Goal: Task Accomplishment & Management: Complete application form

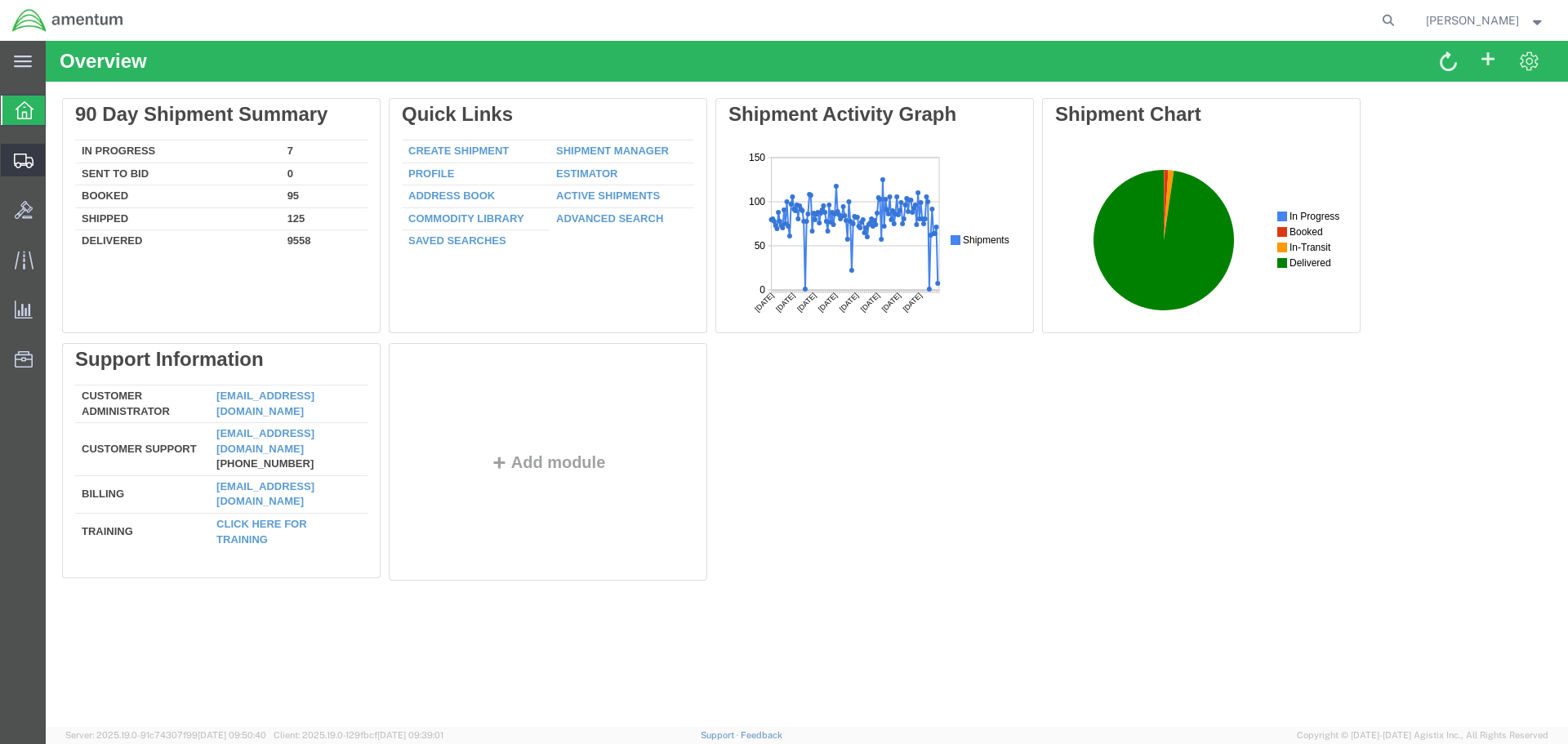
click at [0, 0] on span "Create Shipment" at bounding box center [0, 0] width 0 height 0
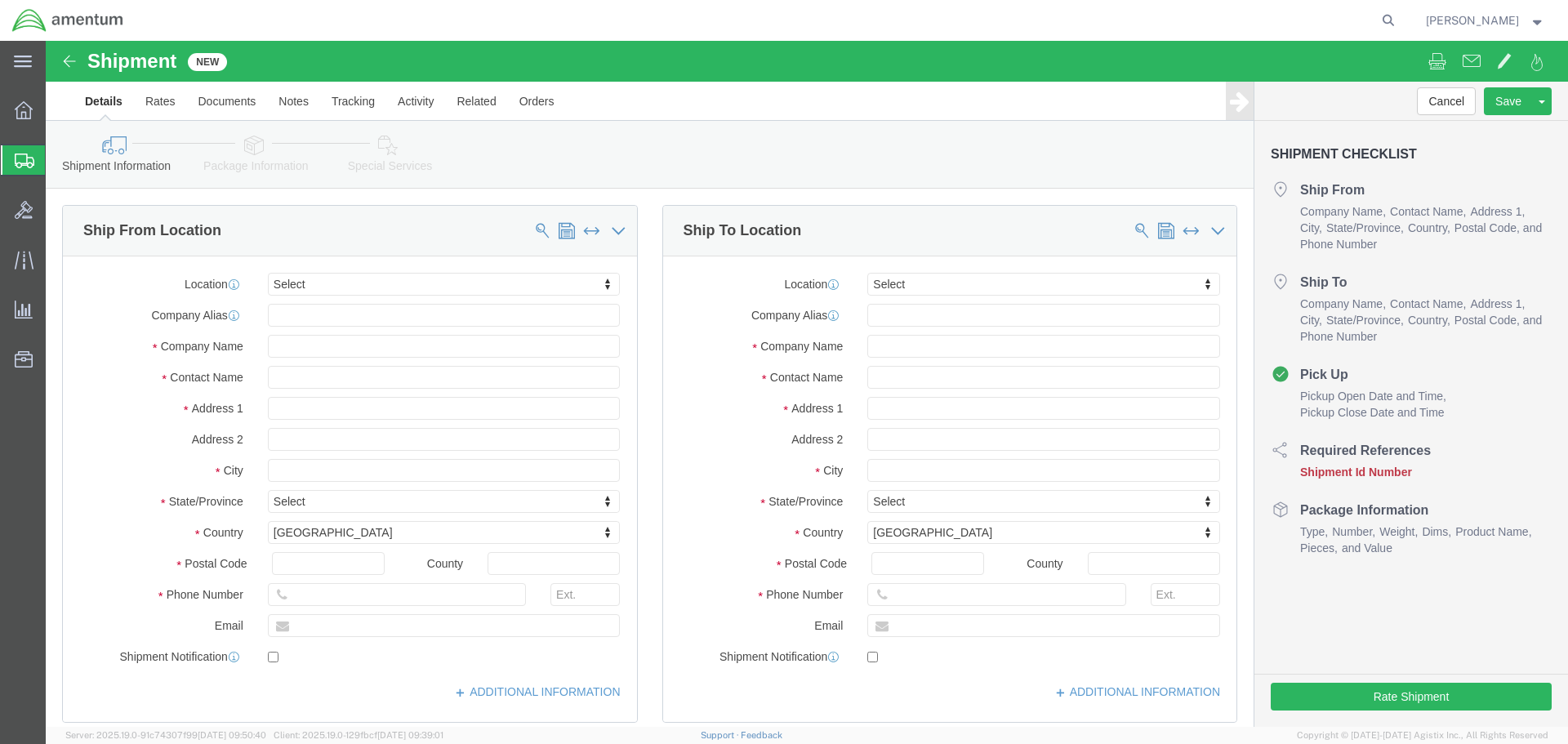
select select
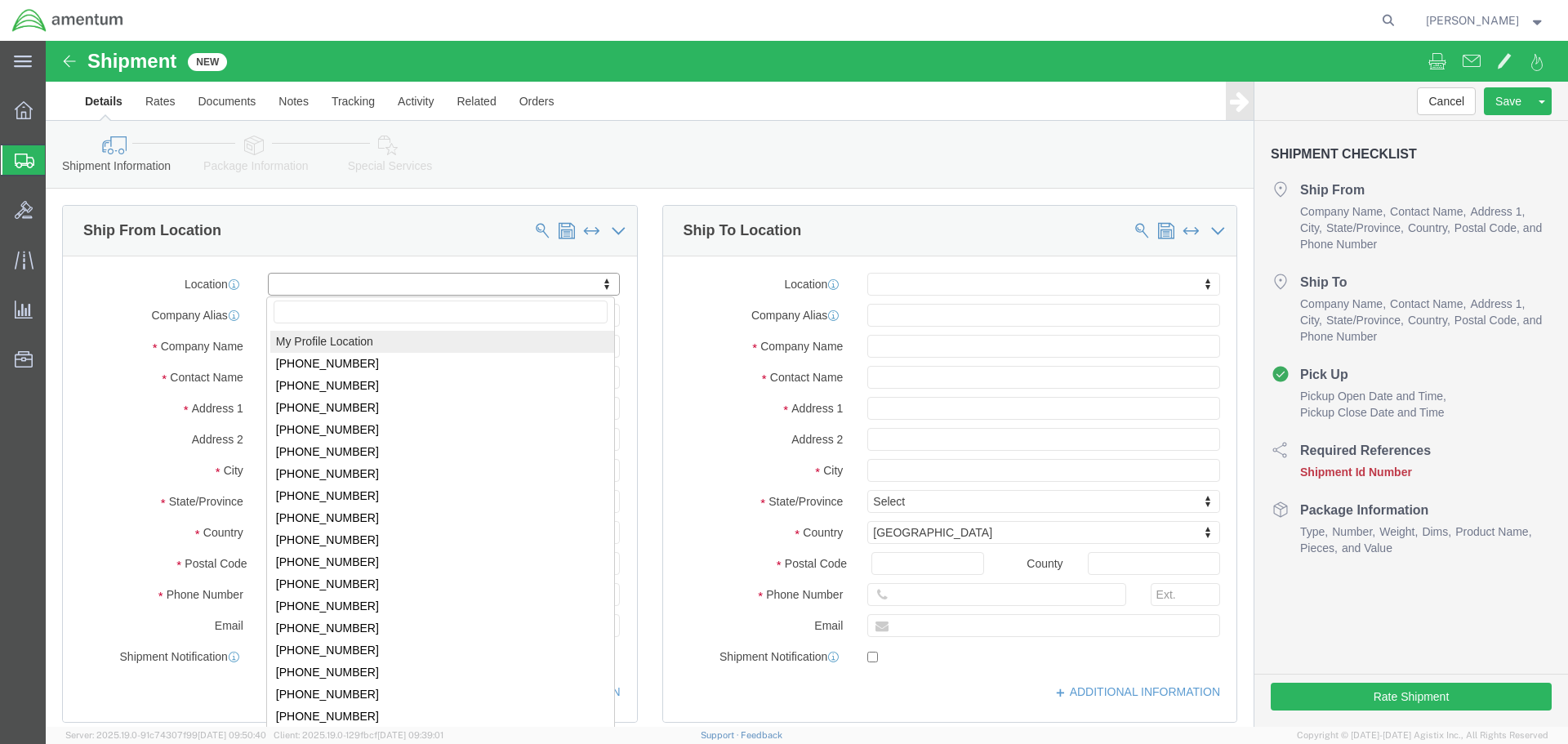
select select "MYPROFILE"
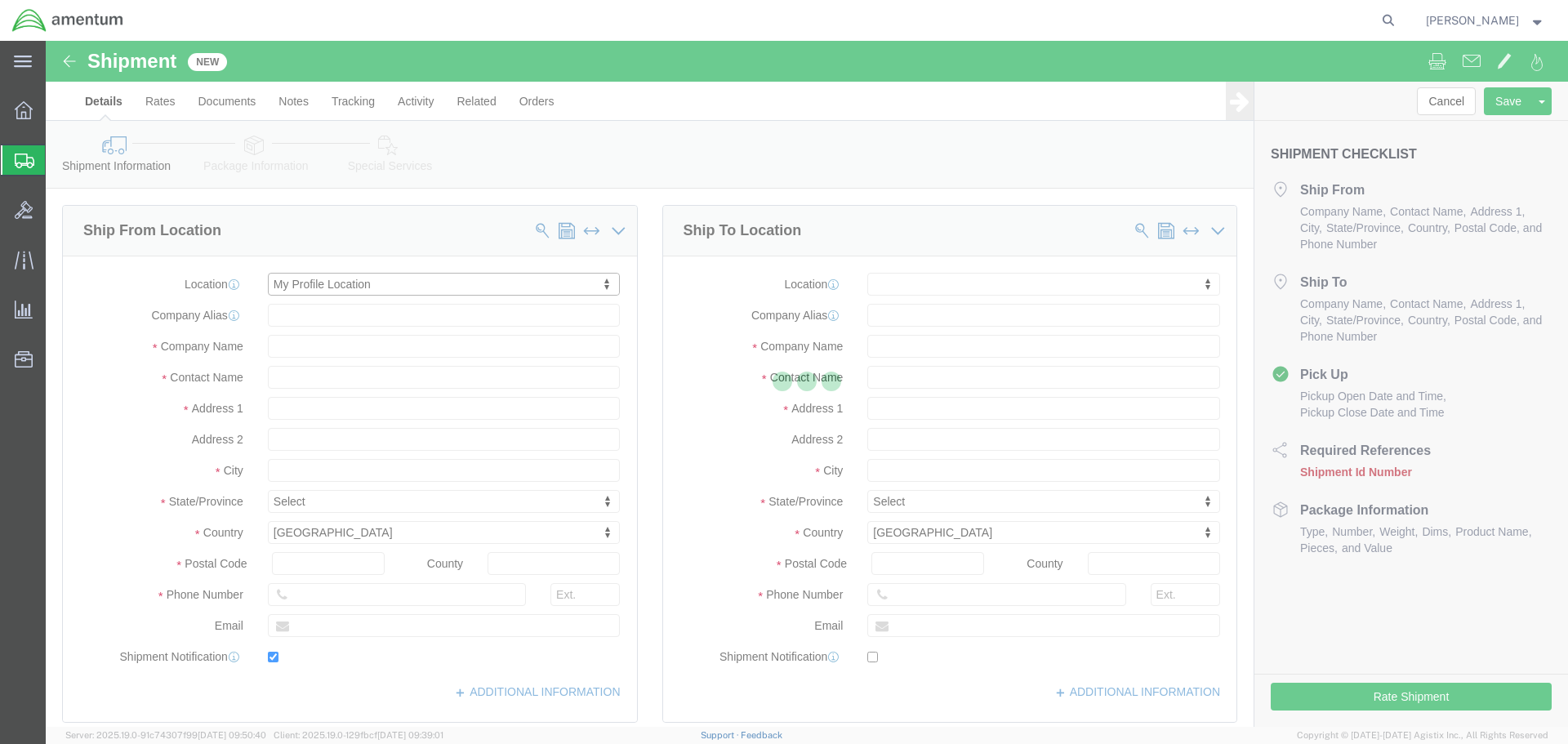
type input "[STREET_ADDRESS]"
type input "92154"
type input "[PHONE_NUMBER]"
type input "[PERSON_NAME][EMAIL_ADDRESS][PERSON_NAME][DOMAIN_NAME]"
checkbox input "true"
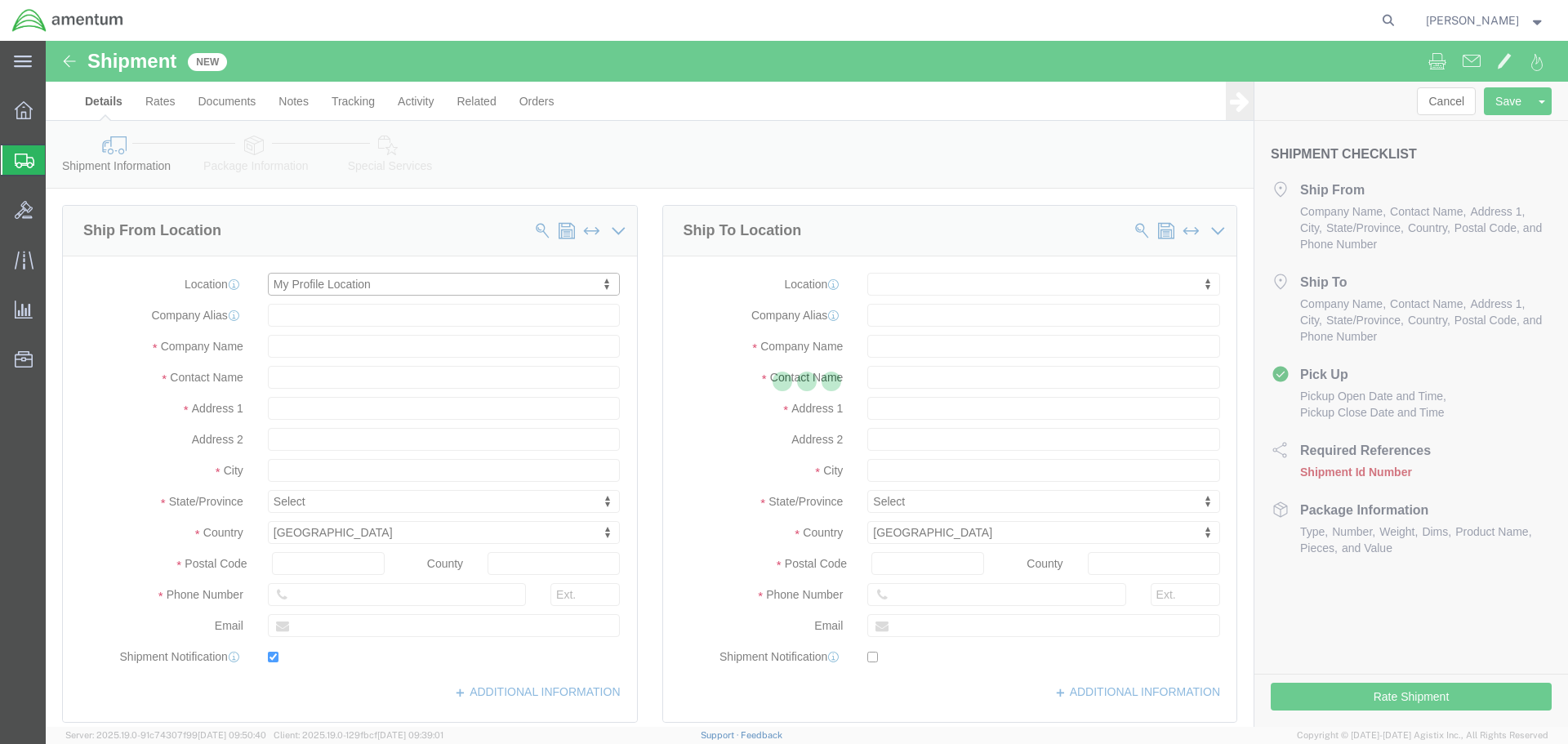
type input "Amentum Services, Inc."
type input "[PERSON_NAME]"
type input "[GEOGRAPHIC_DATA]"
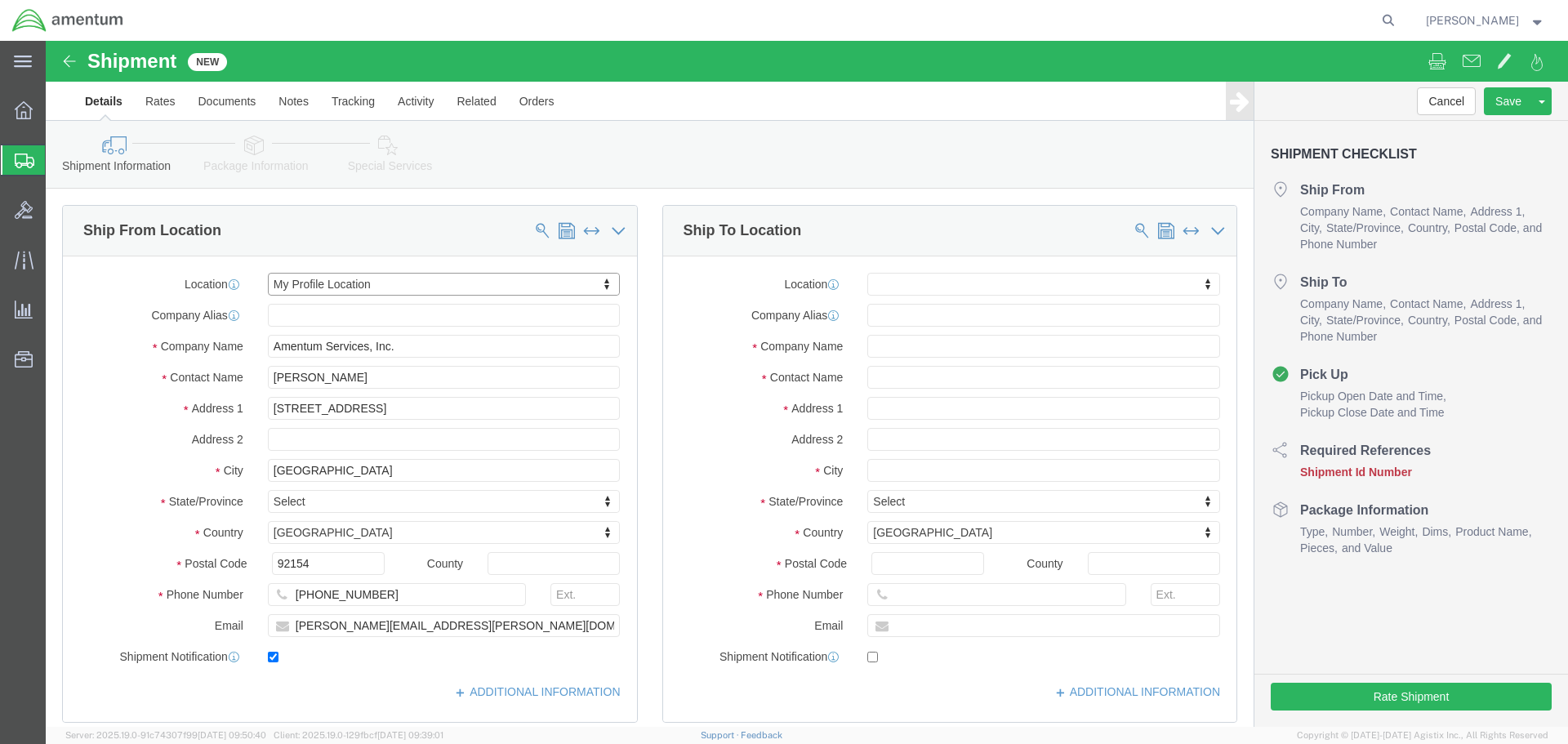
select select "CA"
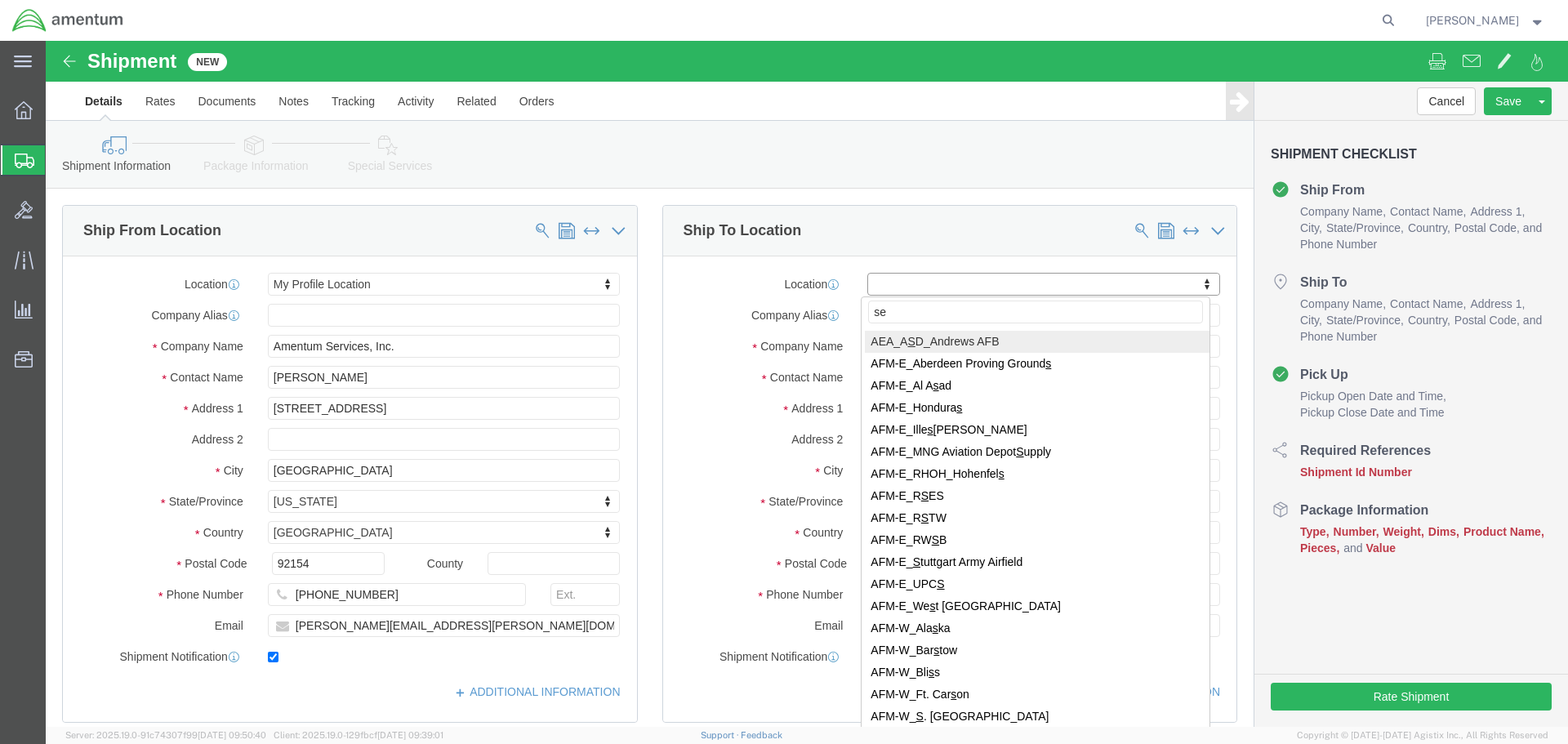
type input "ser"
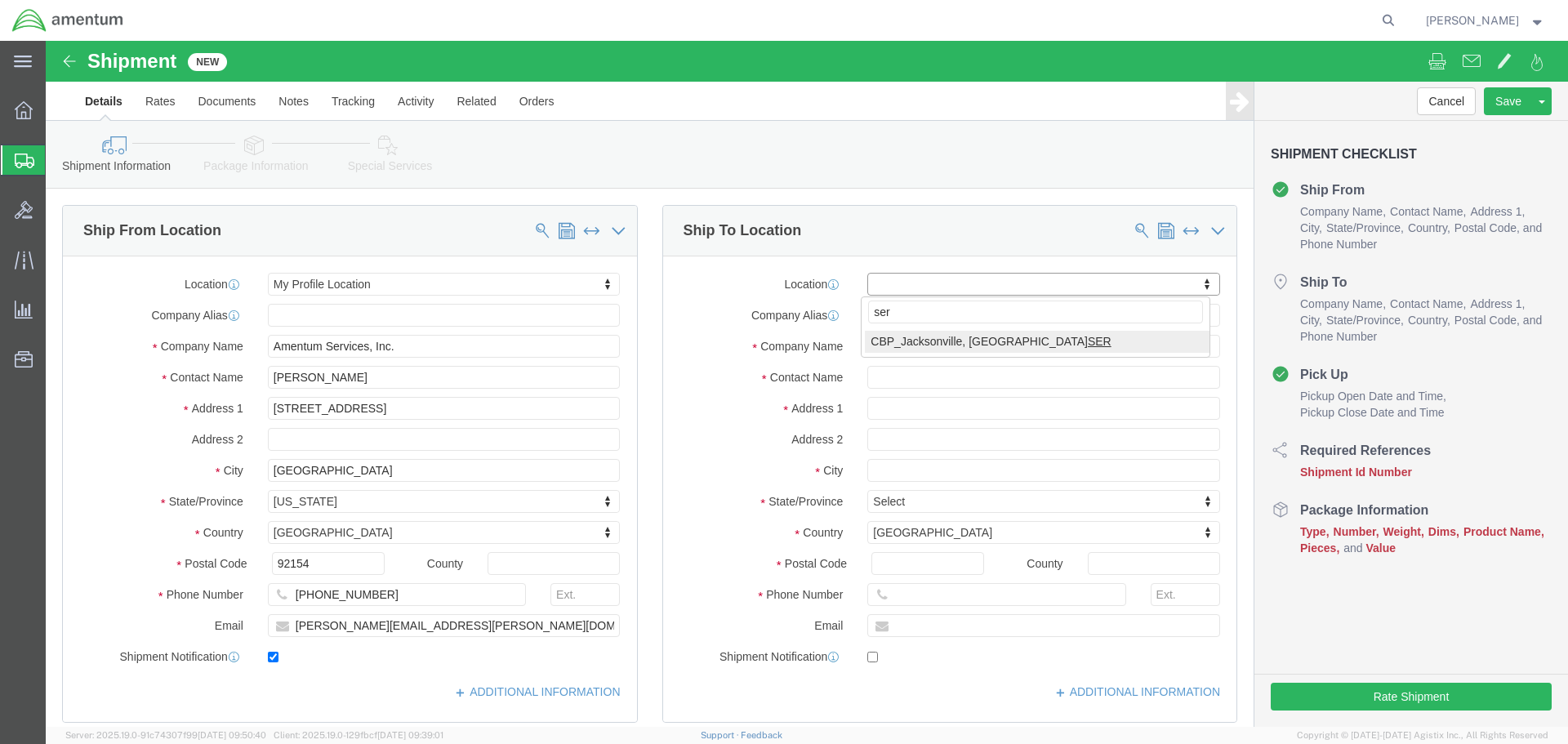
select select "49917"
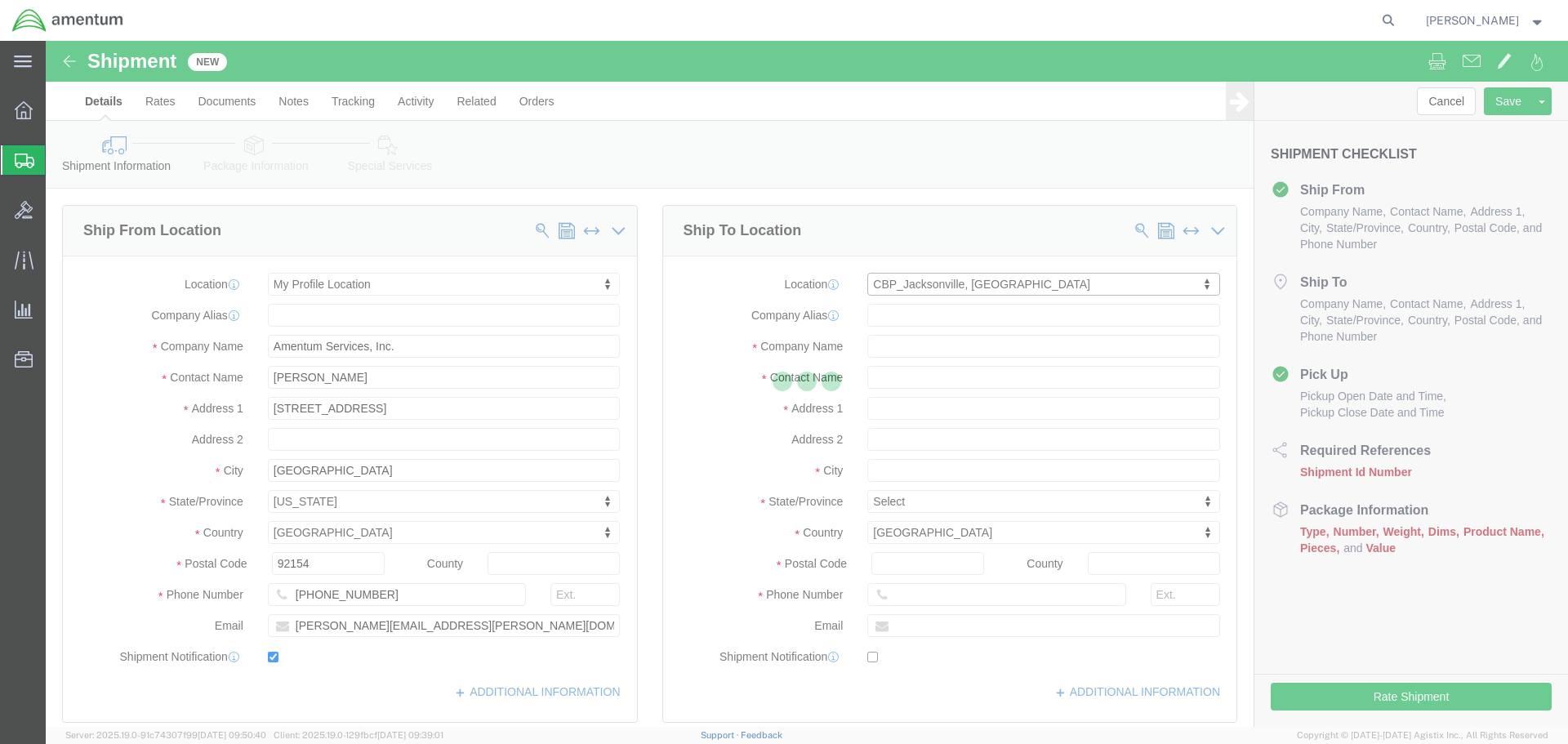
type input "4640 Subchaser Ct"
type input "Bldg 200"
type input "32244"
type input "[PHONE_NUMBER]"
type input "Amentum Services, Inc."
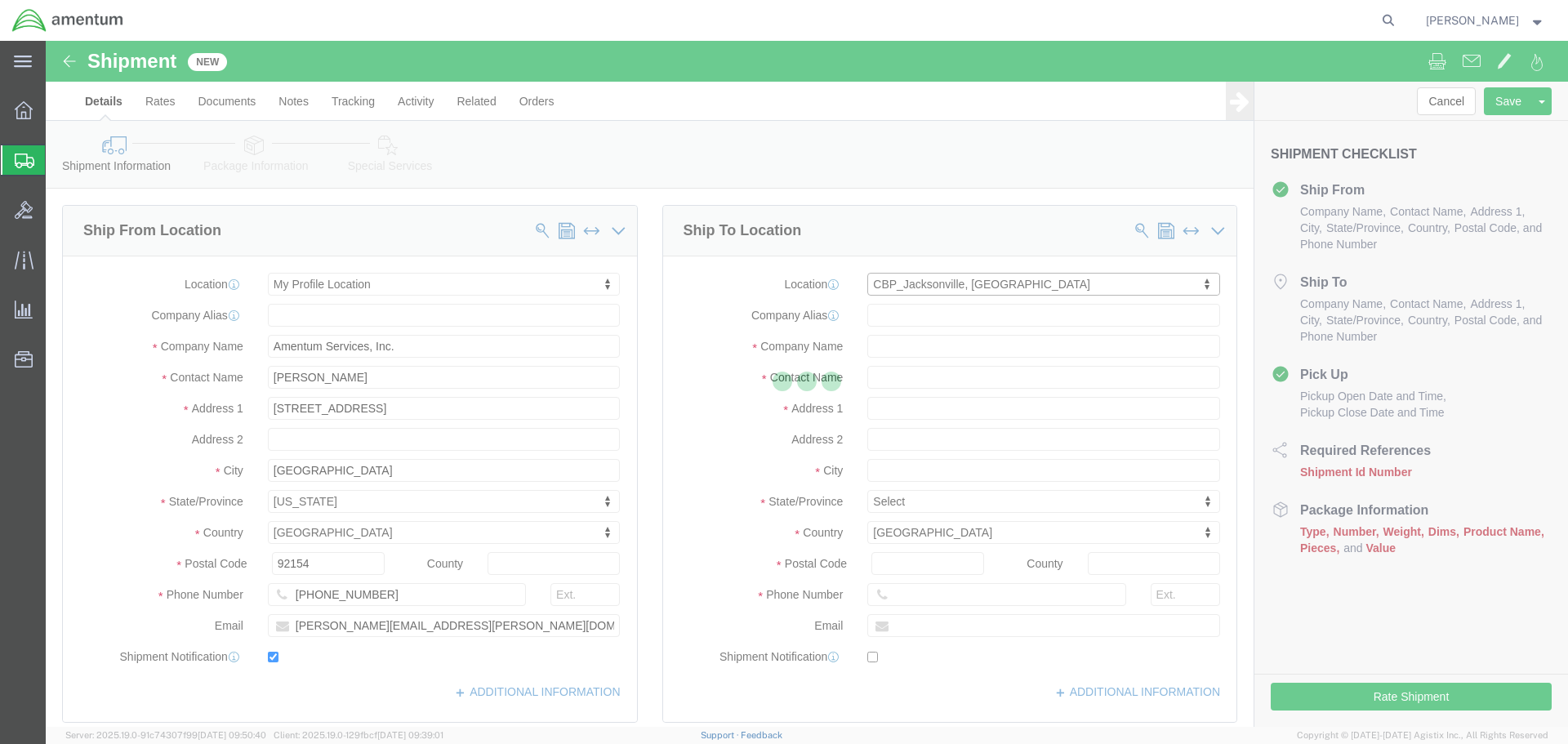
type input "[GEOGRAPHIC_DATA]"
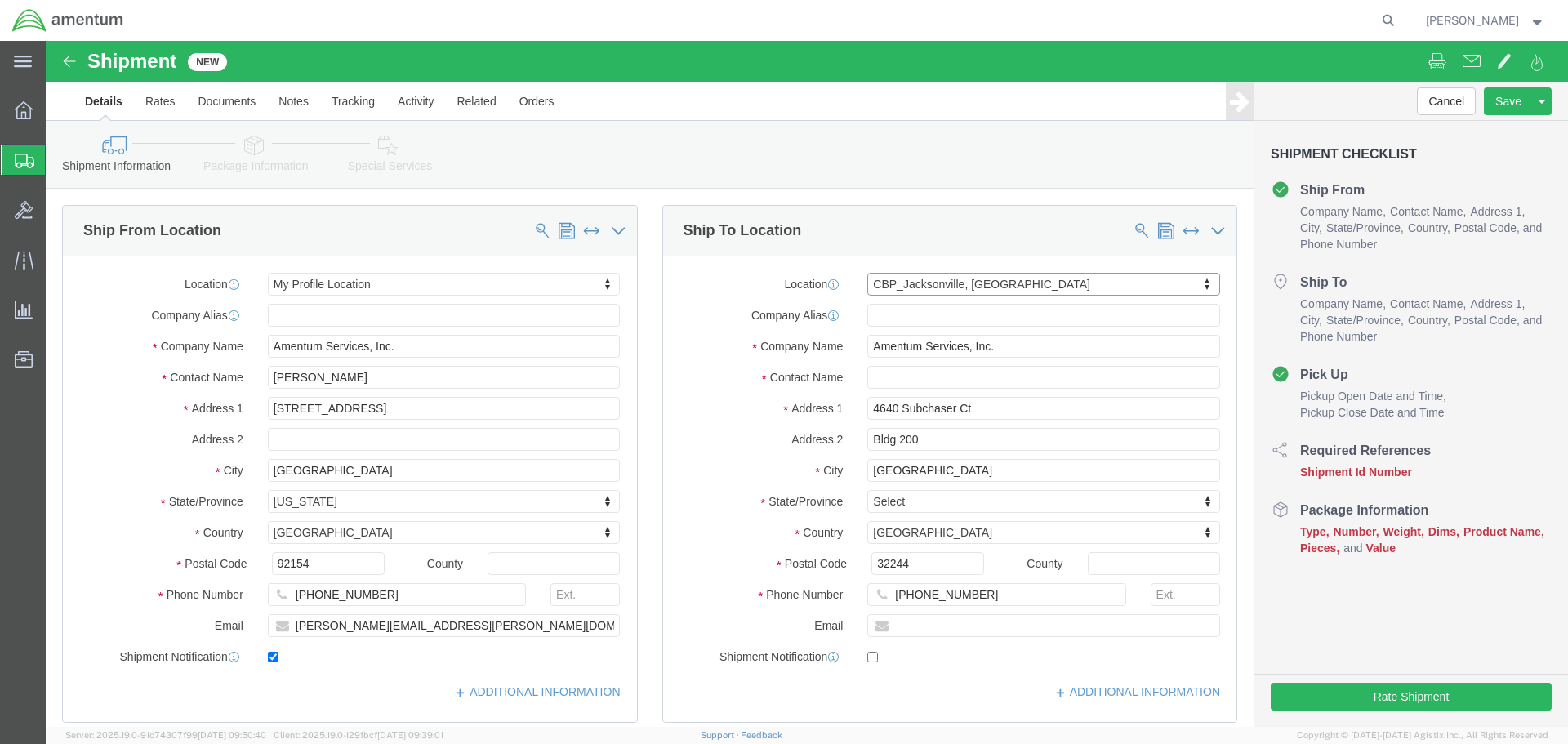
select select "FL"
click input "text"
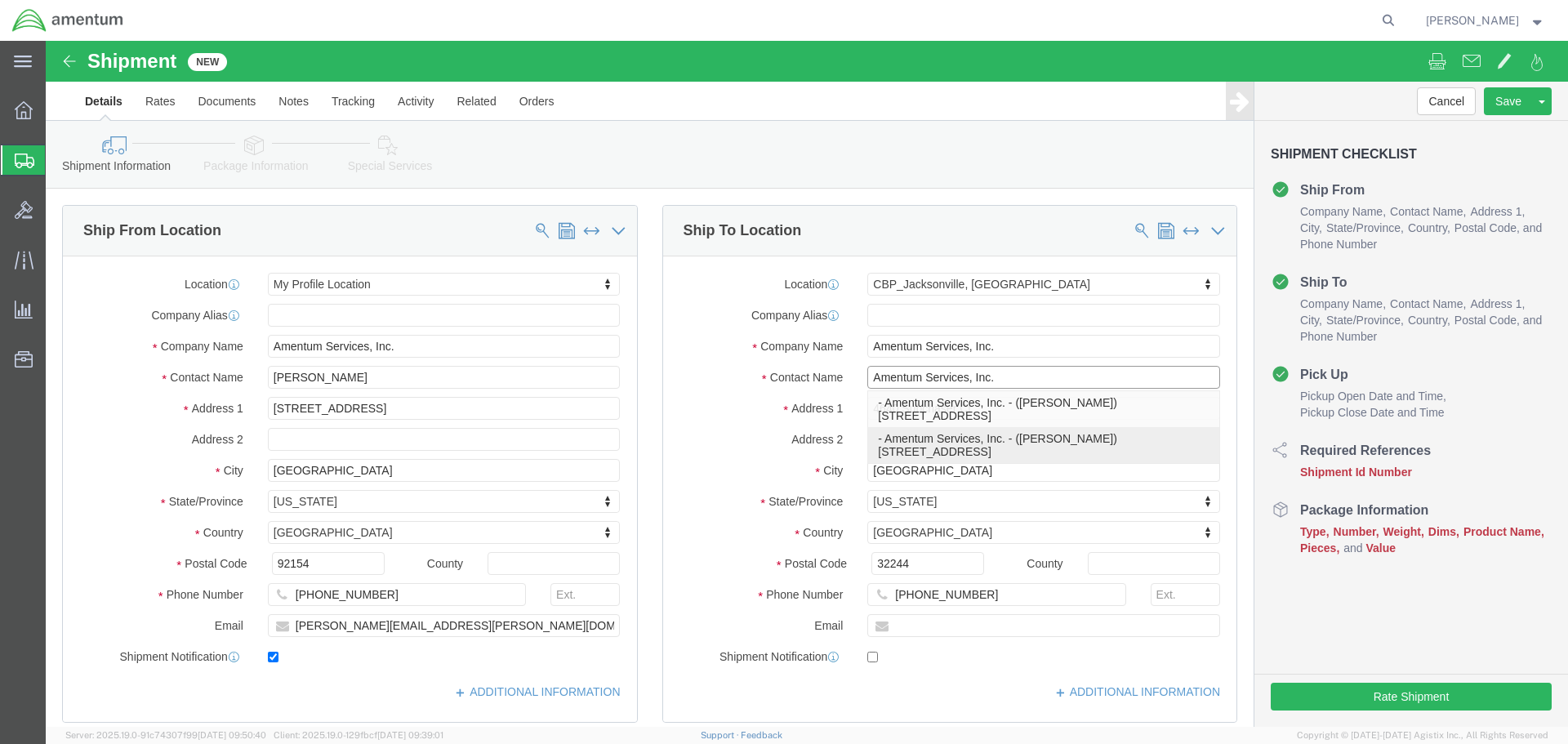
type input "[PERSON_NAME]"
select select
select select "FL"
type input "[PERSON_NAME]"
select select
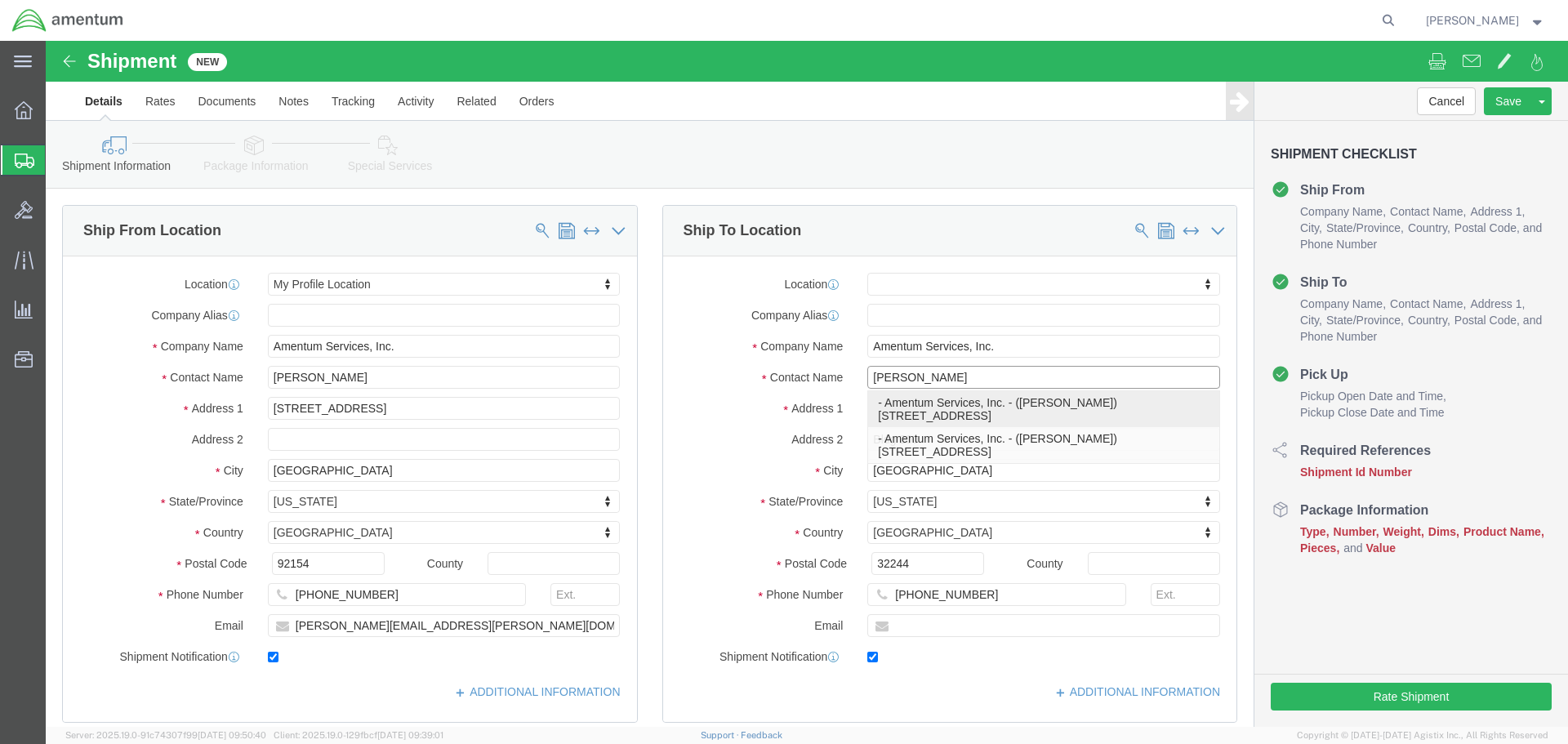
type input "314"
type input "[PERSON_NAME][EMAIL_ADDRESS][PERSON_NAME][DOMAIN_NAME]"
checkbox input "true"
select select "FL"
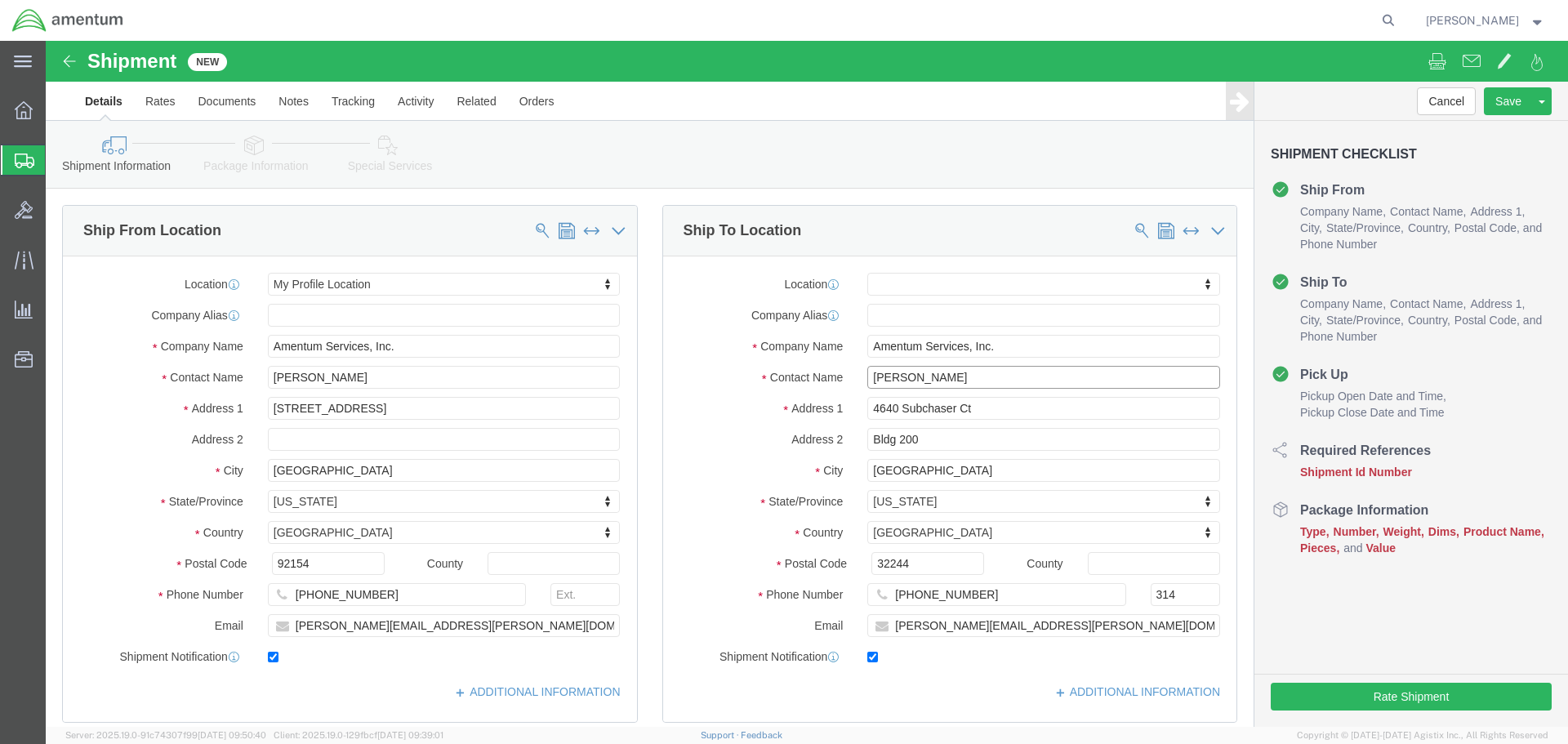
type input "[PERSON_NAME]"
click div "Ship From Location Location My Profile Location My Profile Location [PHONE_NUMB…"
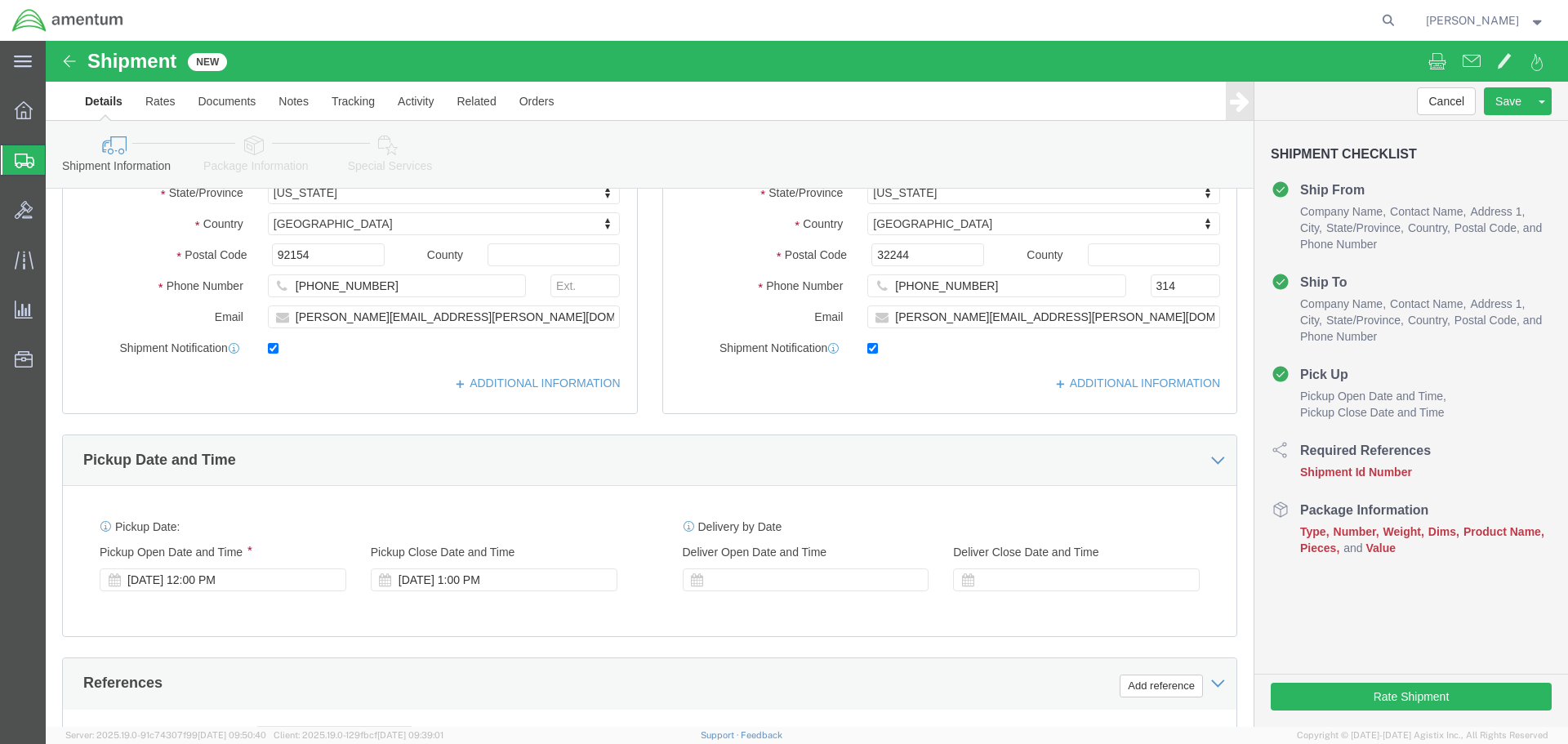
scroll to position [408, 0]
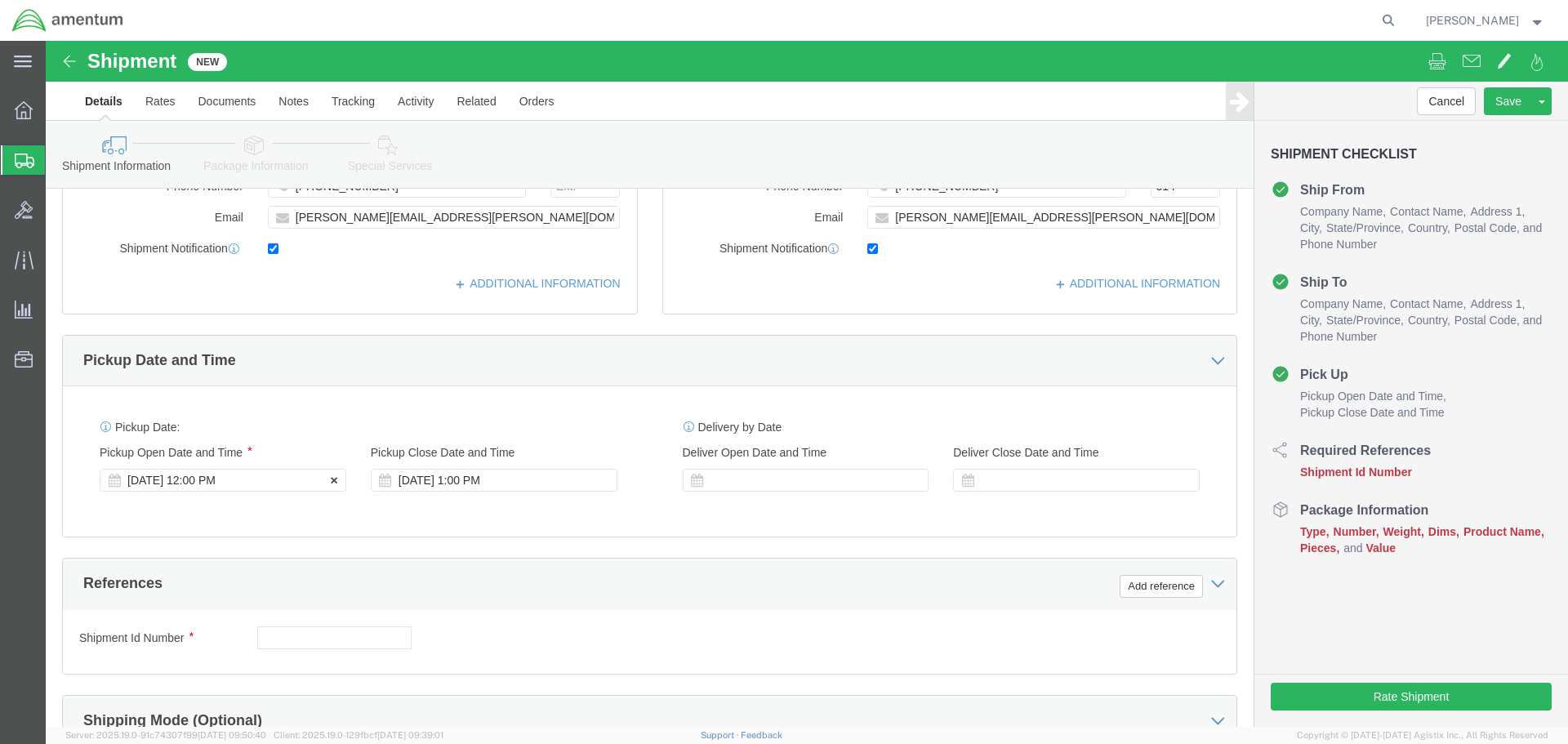
click div "[DATE] 12:00 PM"
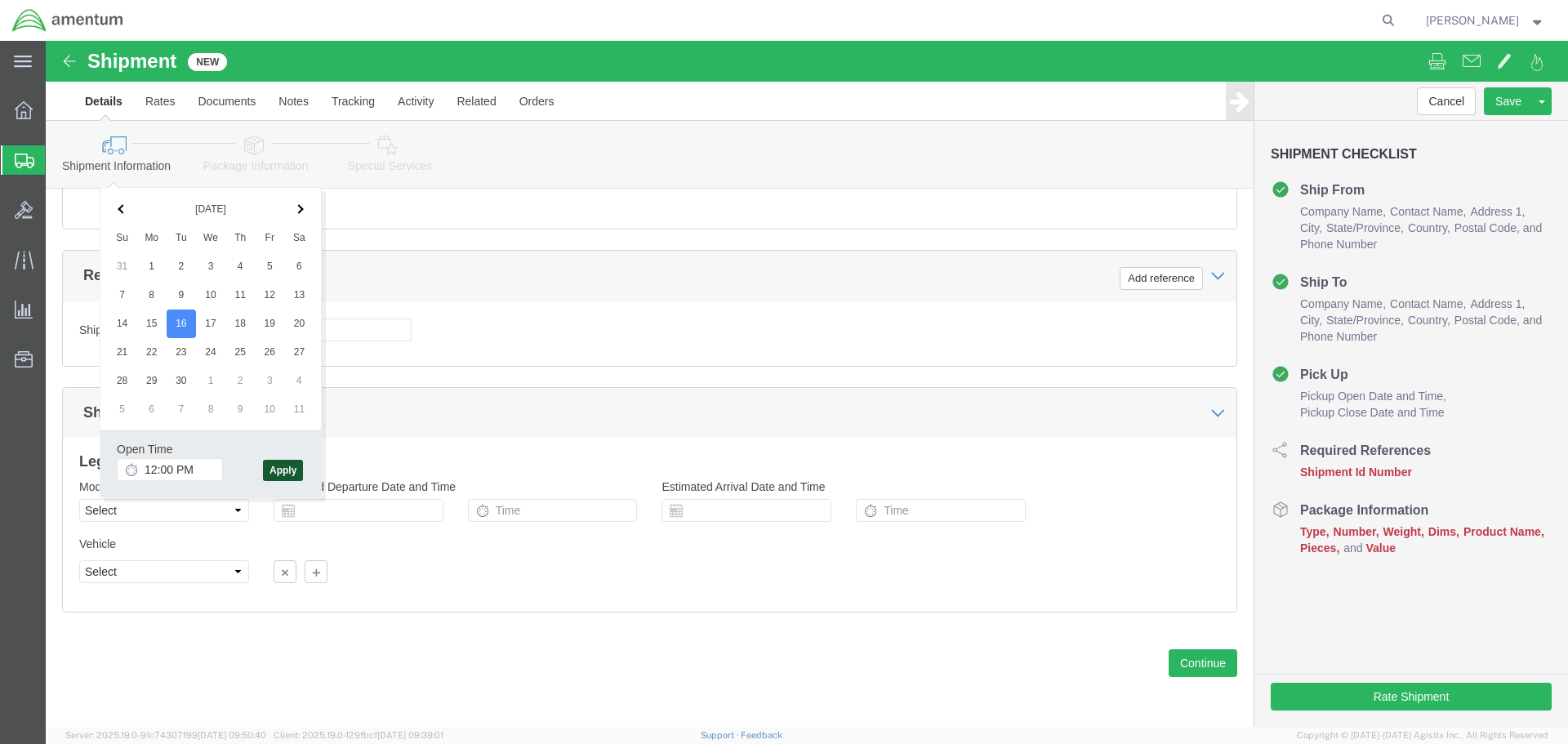
click button "Apply"
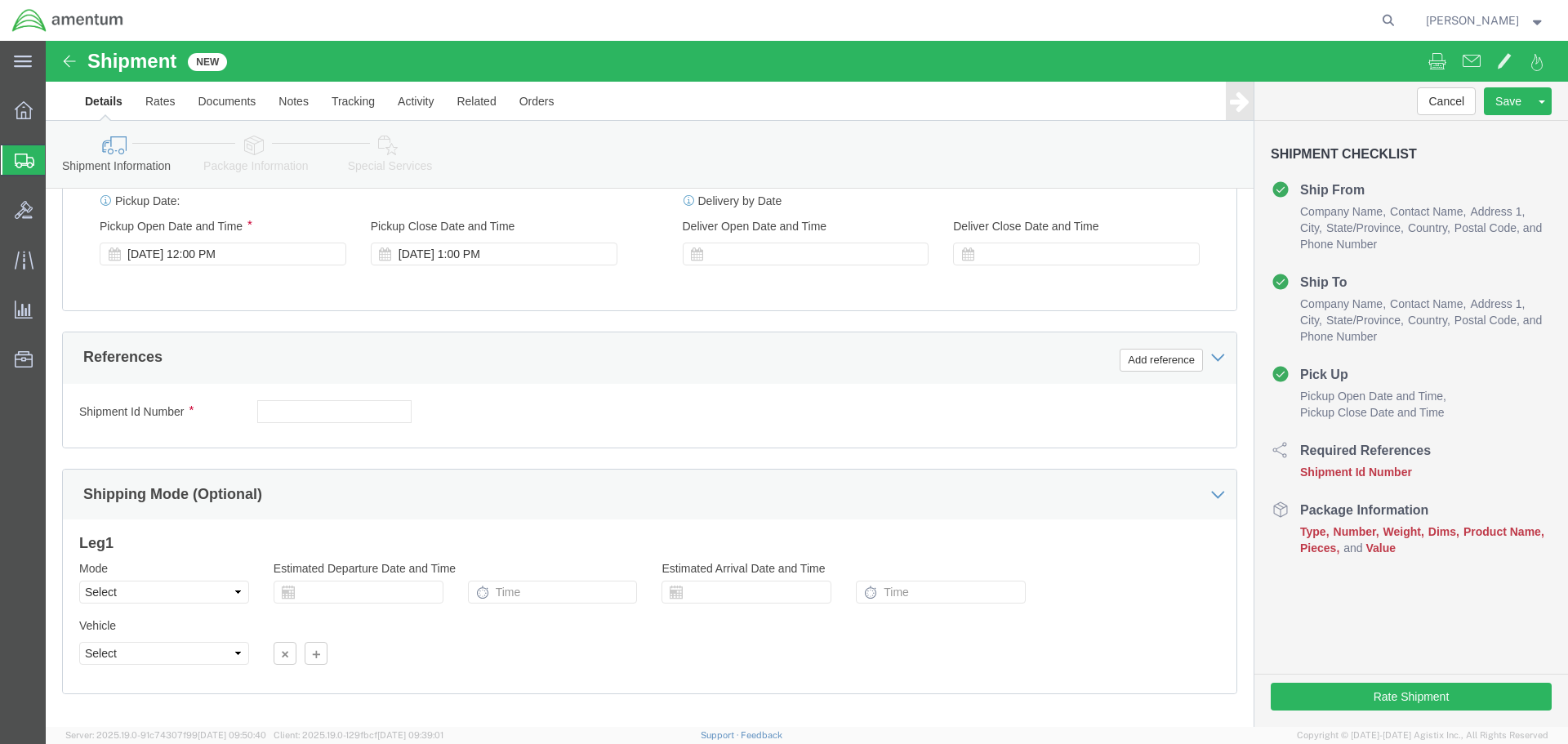
scroll to position [471, 0]
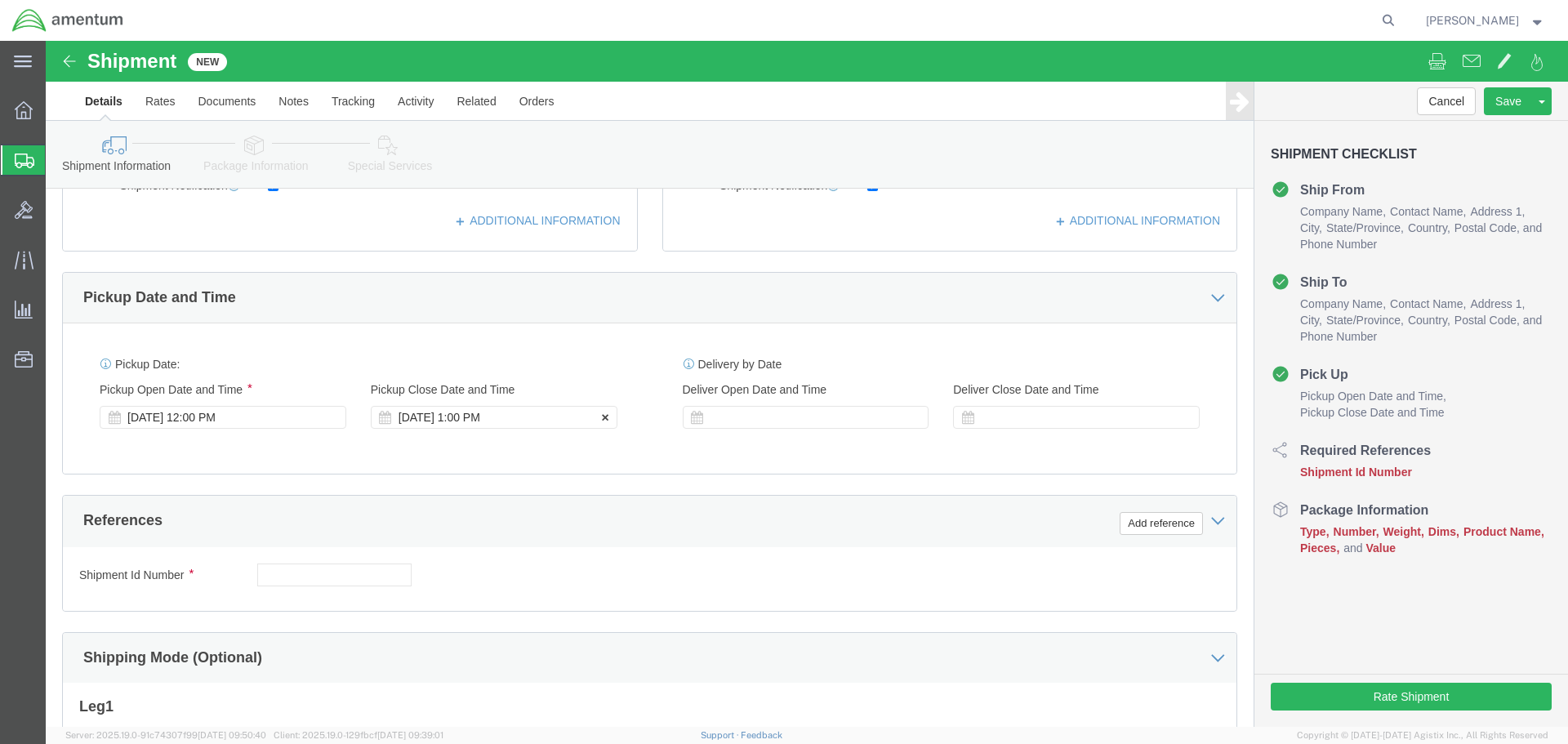
click div "[DATE] 1:00 PM"
type input "3:00 PM"
click div "Close Time 3:00 PM [DATE] 1:00 PM - [DATE] 1:00 PM Cancel Apply"
click button "Apply"
click button "Add reference"
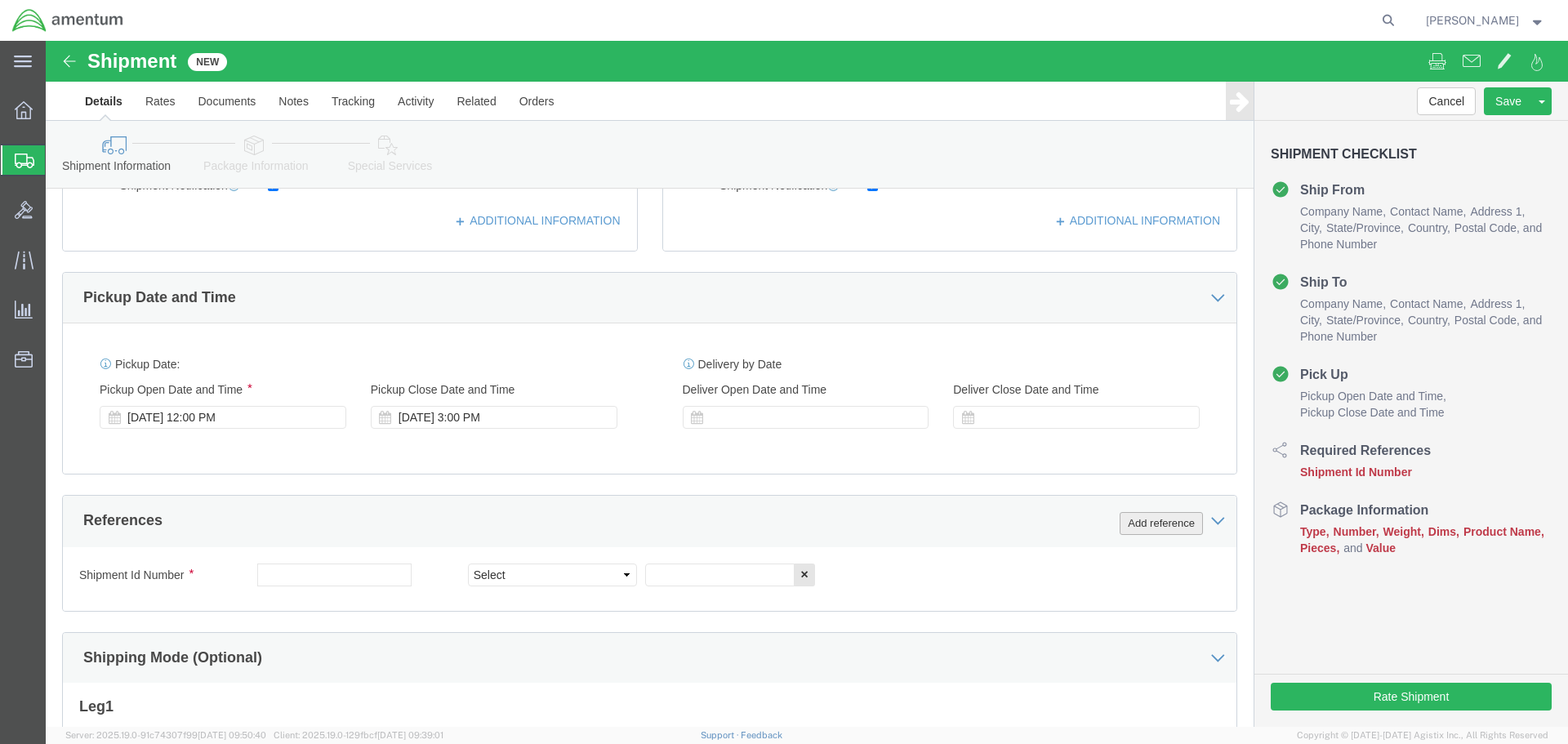
click button "Add reference"
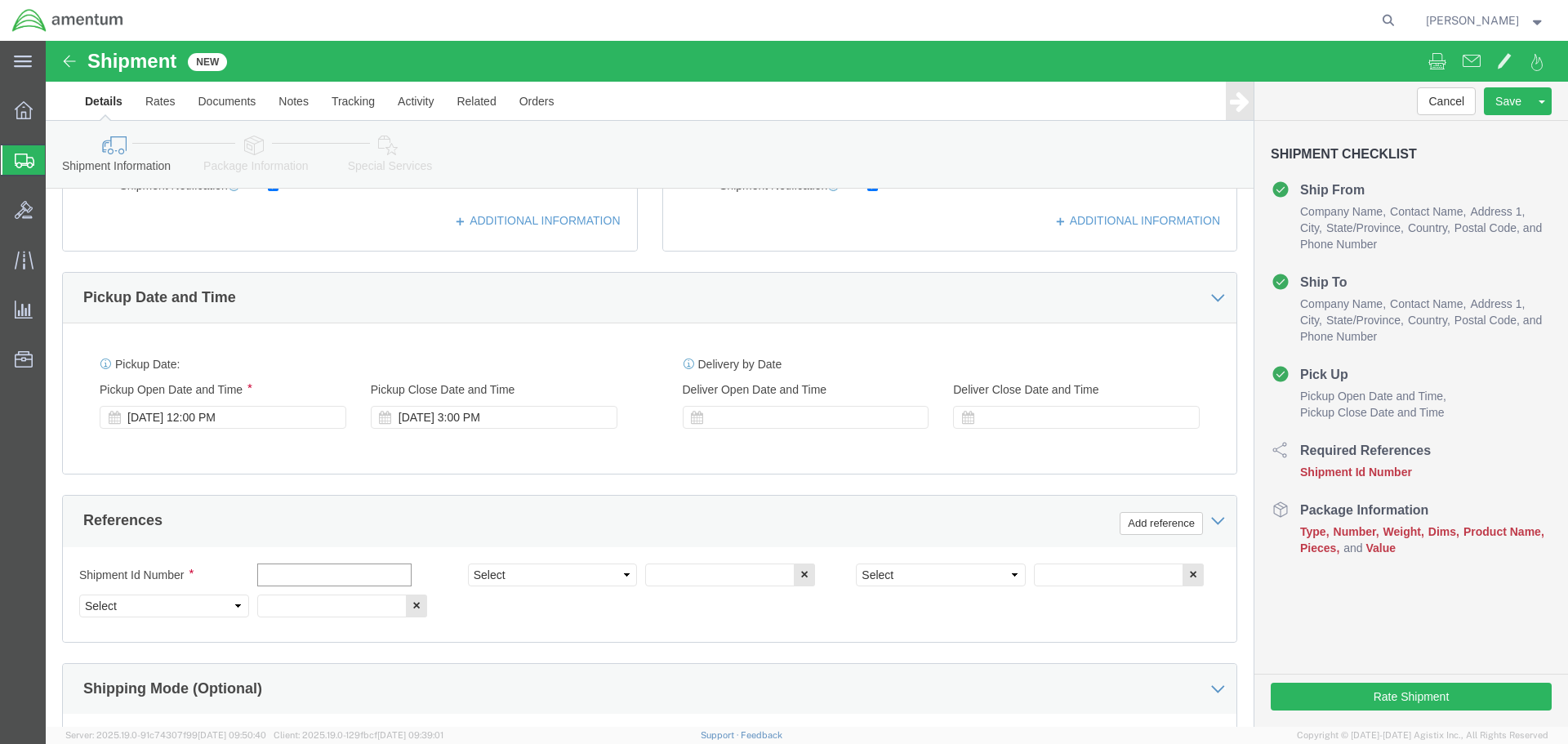
click input "text"
type input "612-000718"
select select "PROJNUM"
type input "6118.03.03.2219.000.SDC.0000"
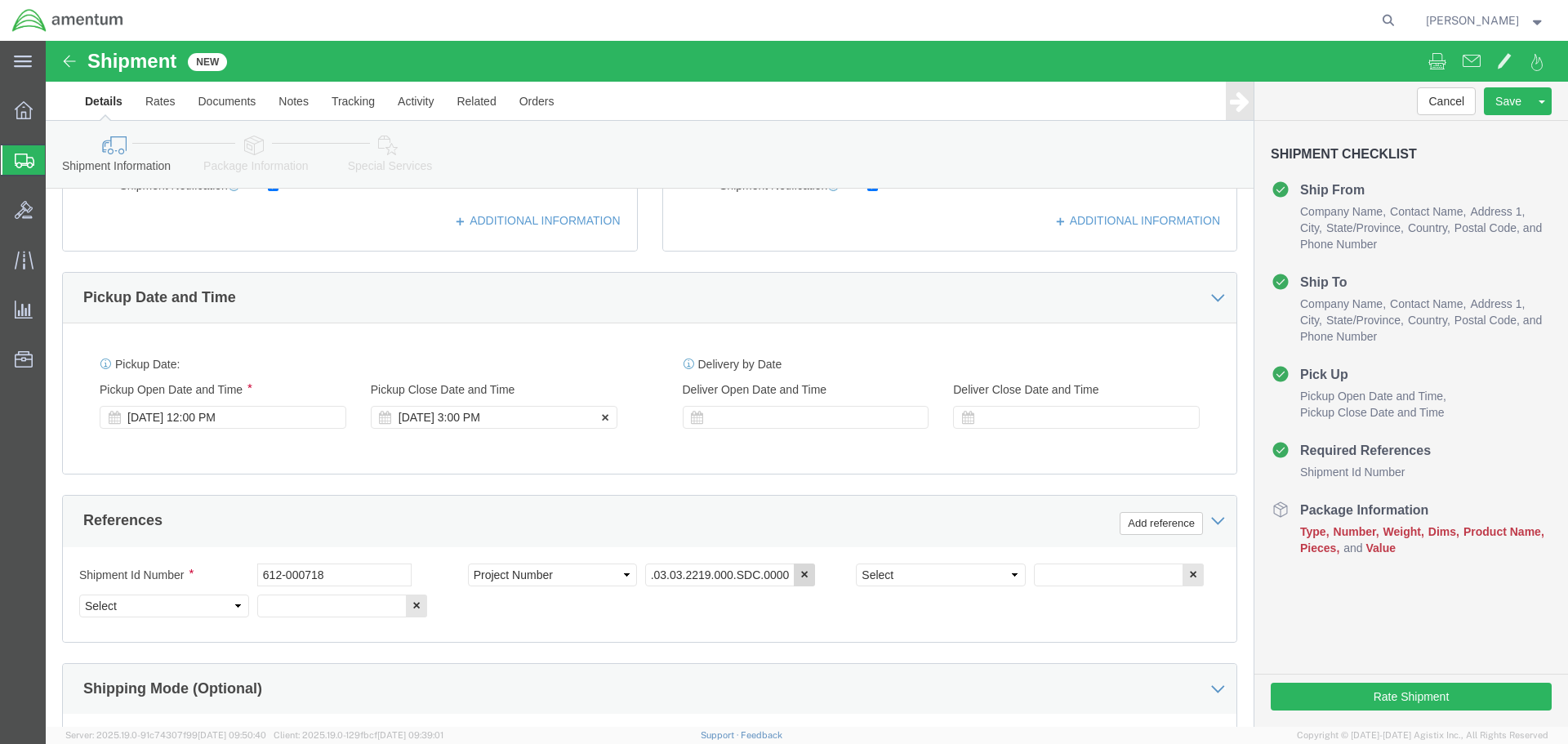
scroll to position [0, 0]
select select "DEPT"
type input "CB"
type input "CBP"
select select "CUSTREF"
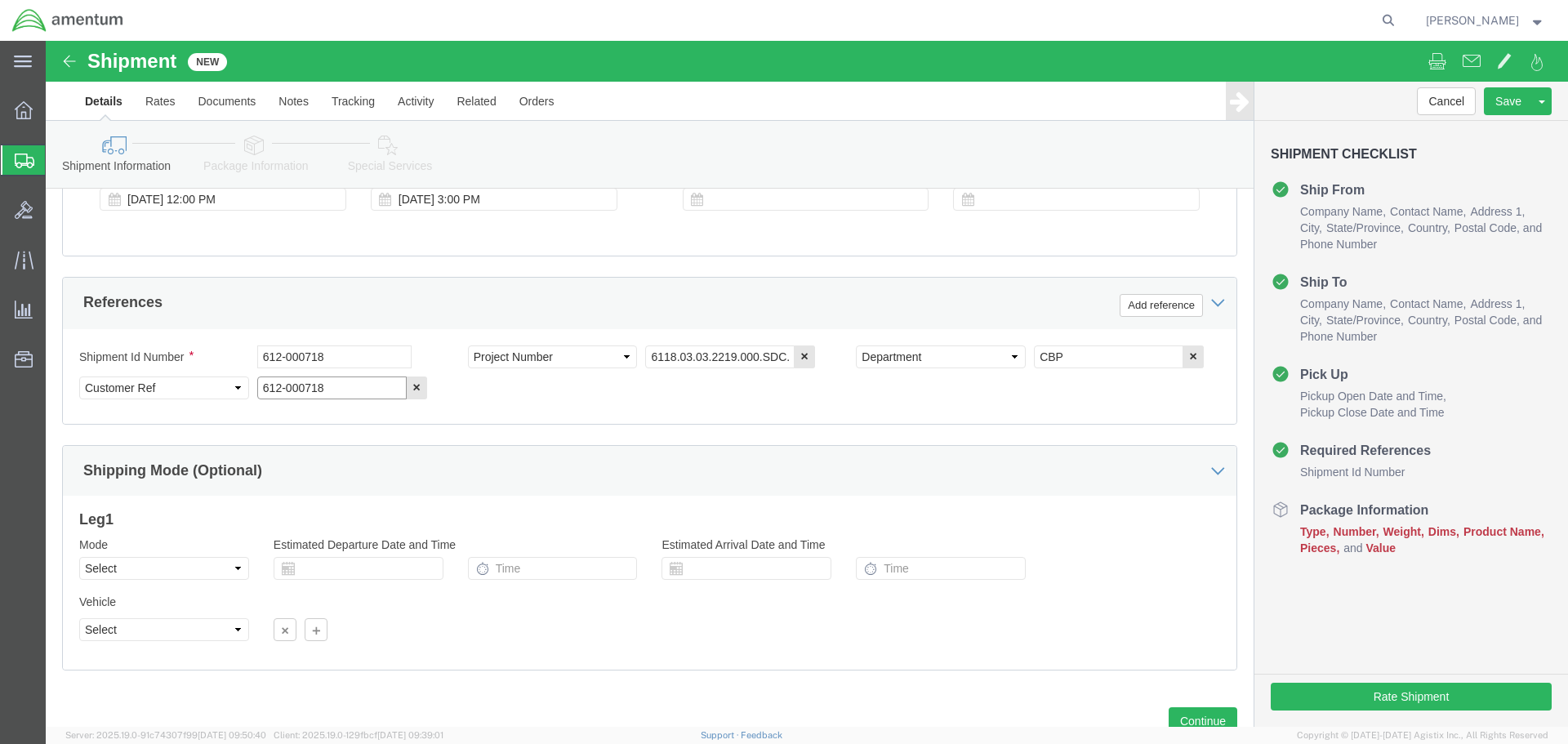
scroll to position [747, 0]
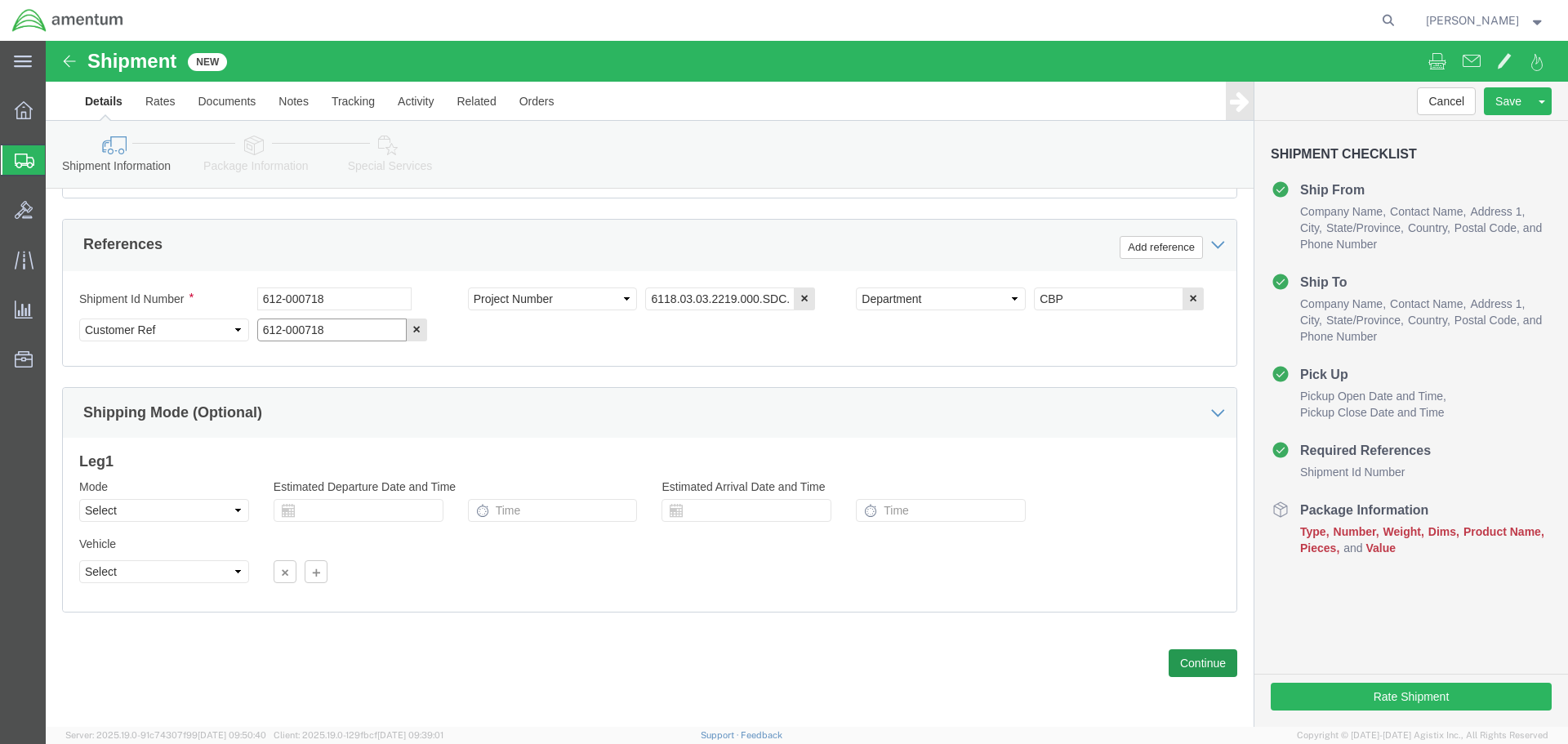
type input "612-000718"
click button "Continue"
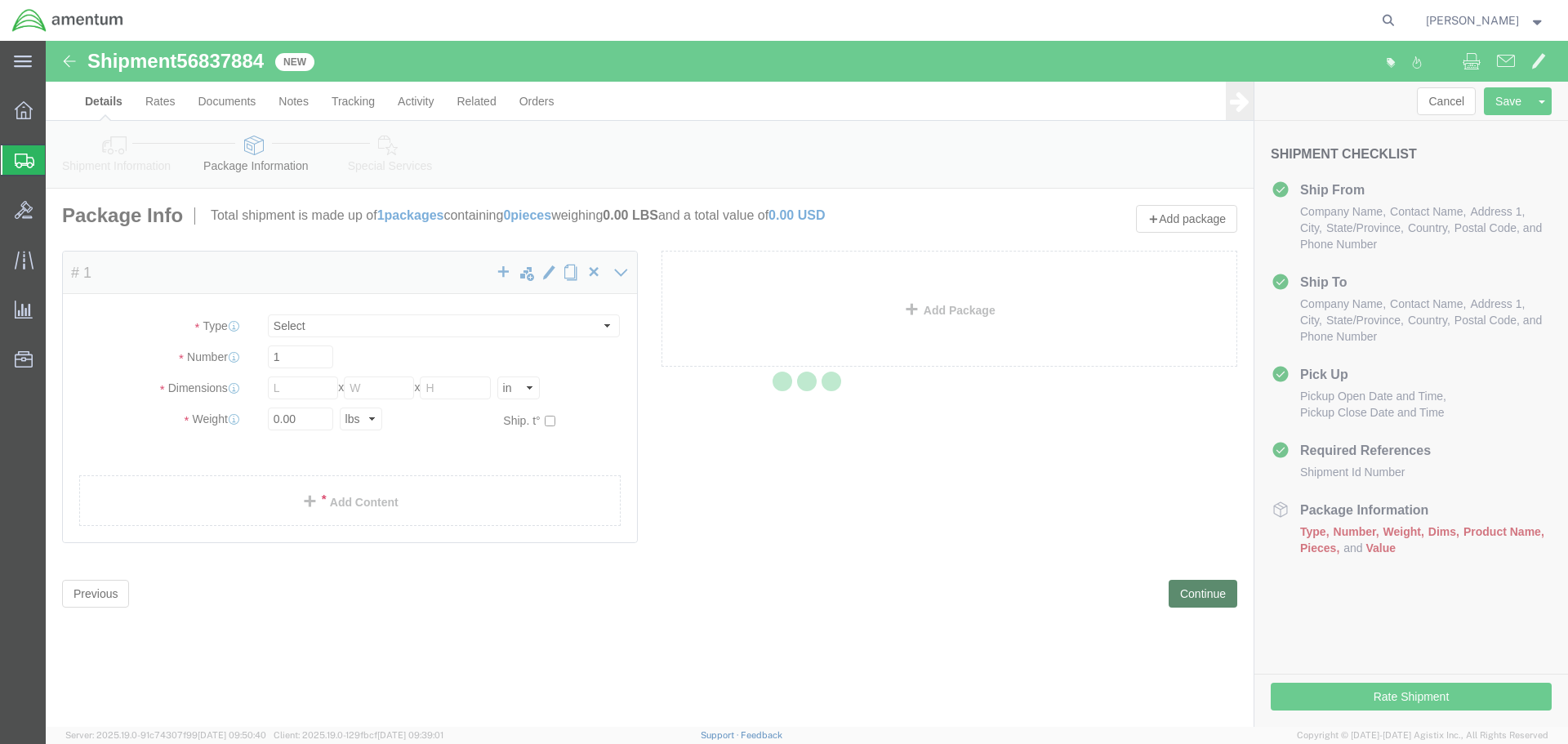
select select "CBOX"
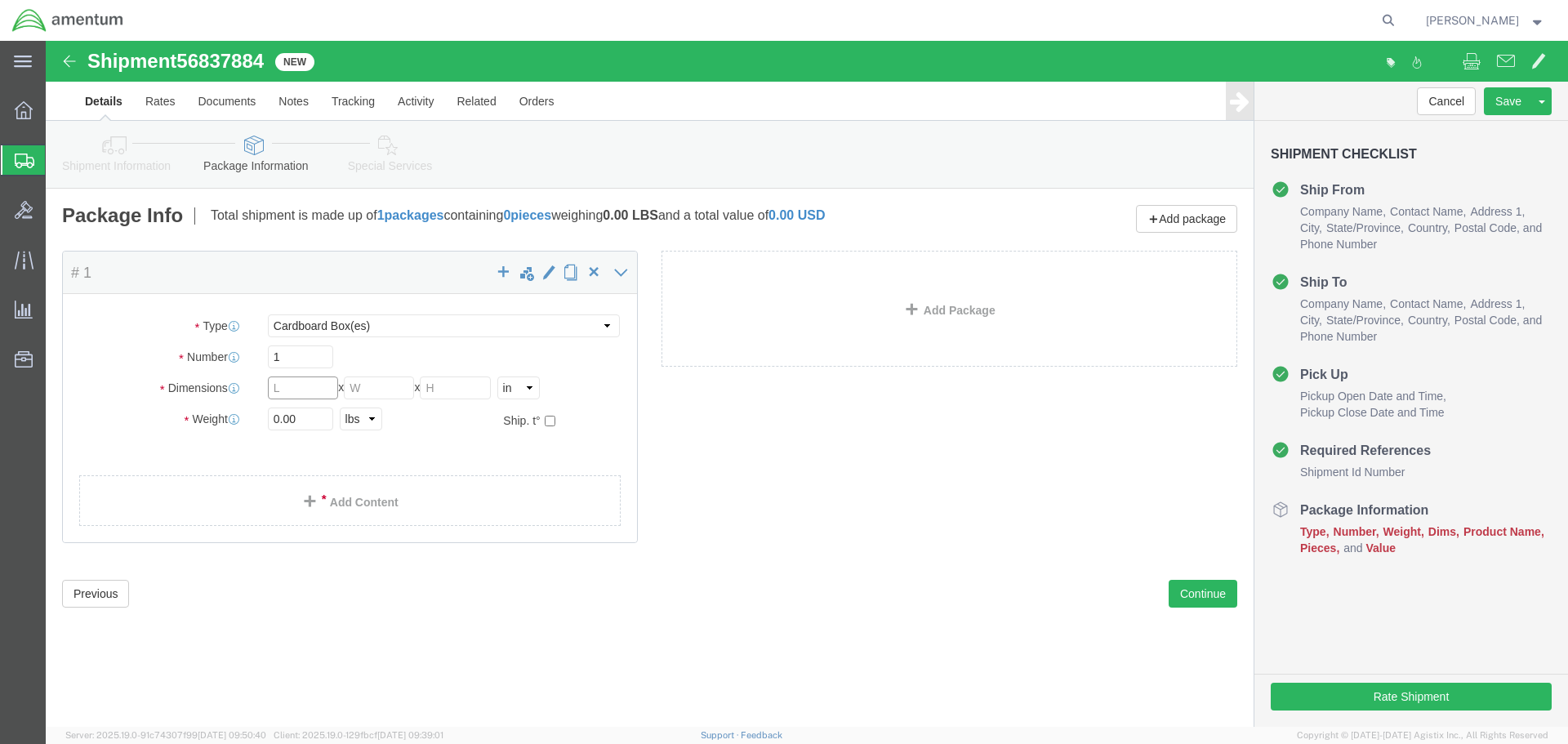
click input "text"
type input "14"
type input "7"
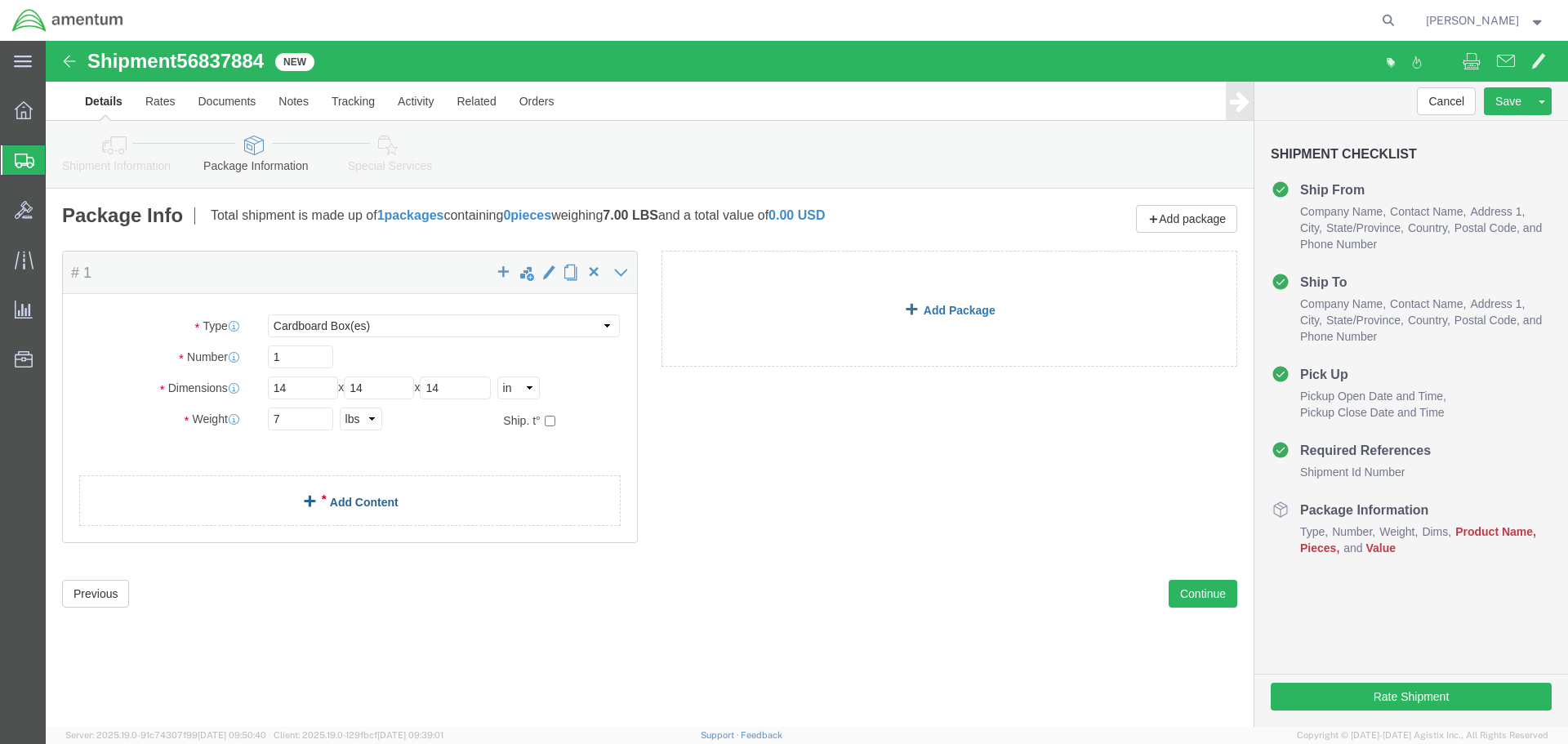
click link "Add Content"
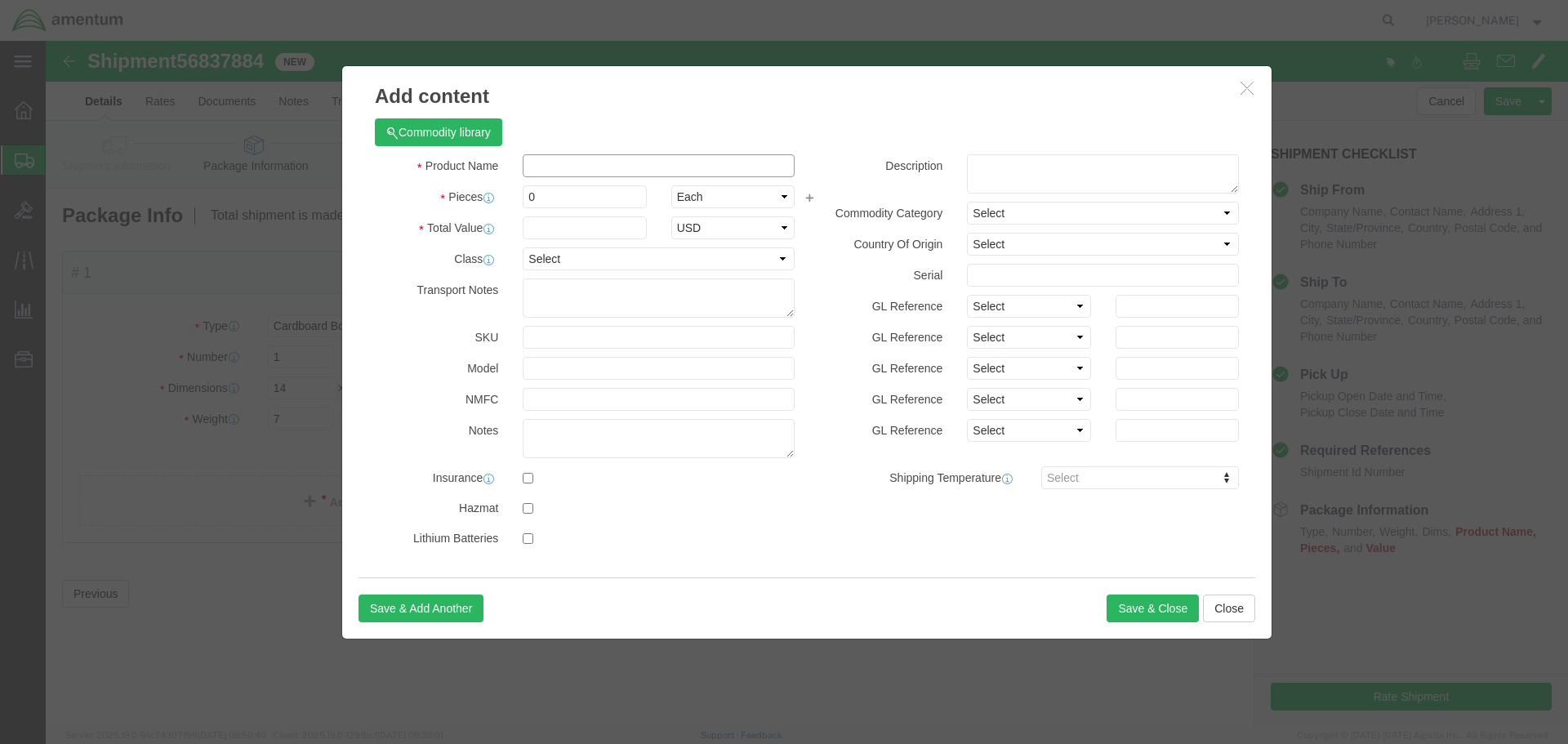
click input "text"
type input "Night Vision Goggles"
select select "USD"
type input "245084-051T"
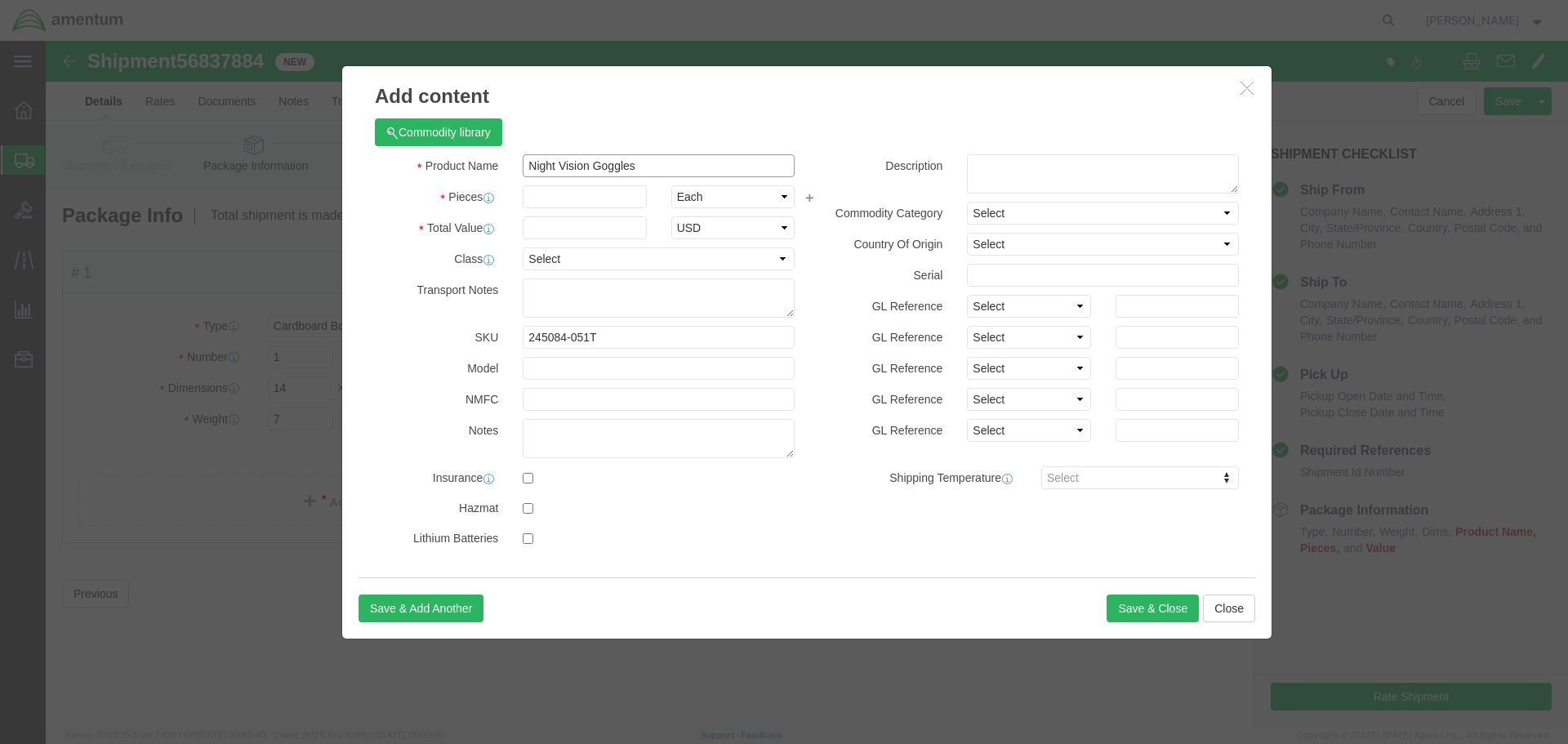
type input "Night Vision Goggles"
type input "2"
type input "2400"
type input "680493 & 680502"
click button "Save & Close"
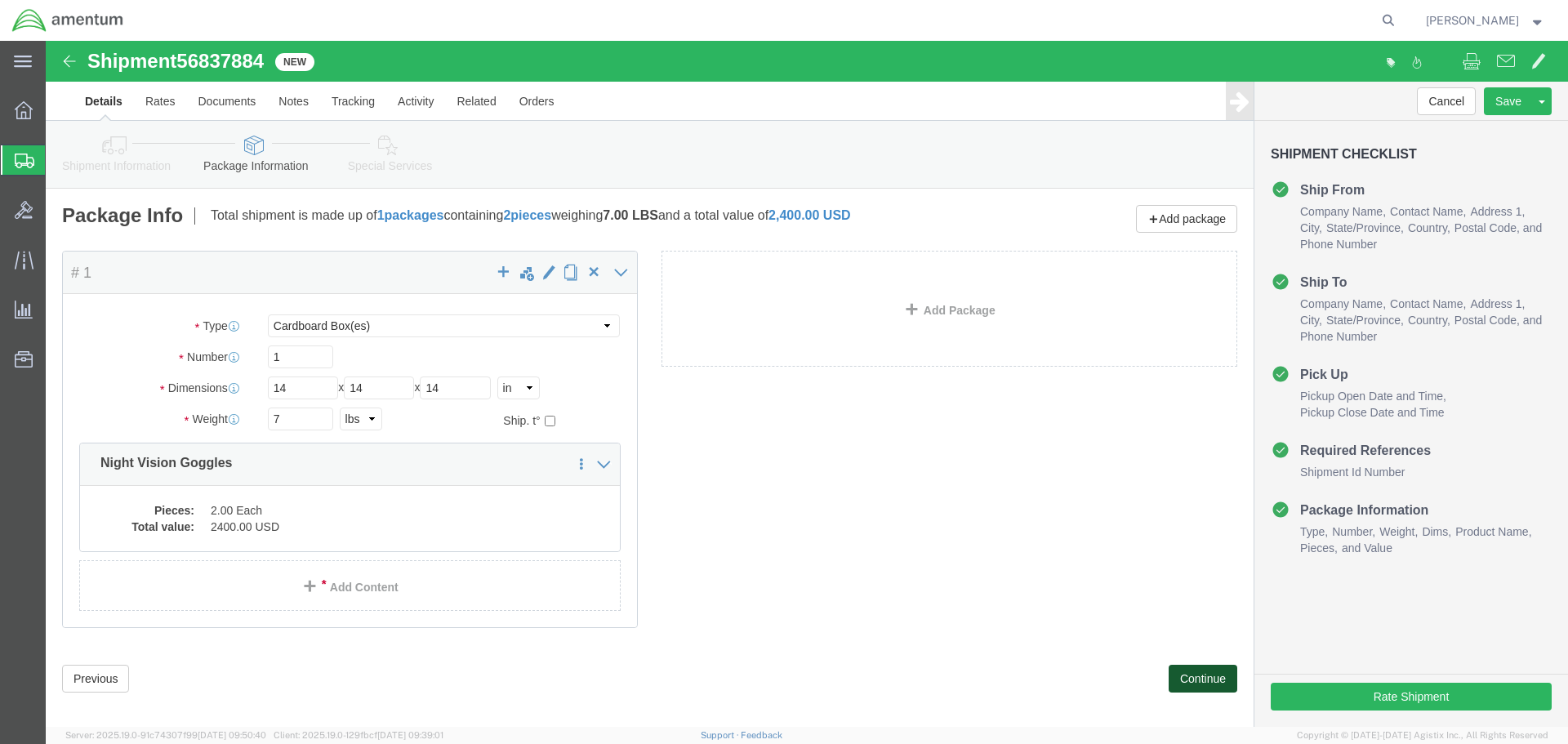
click button "Continue"
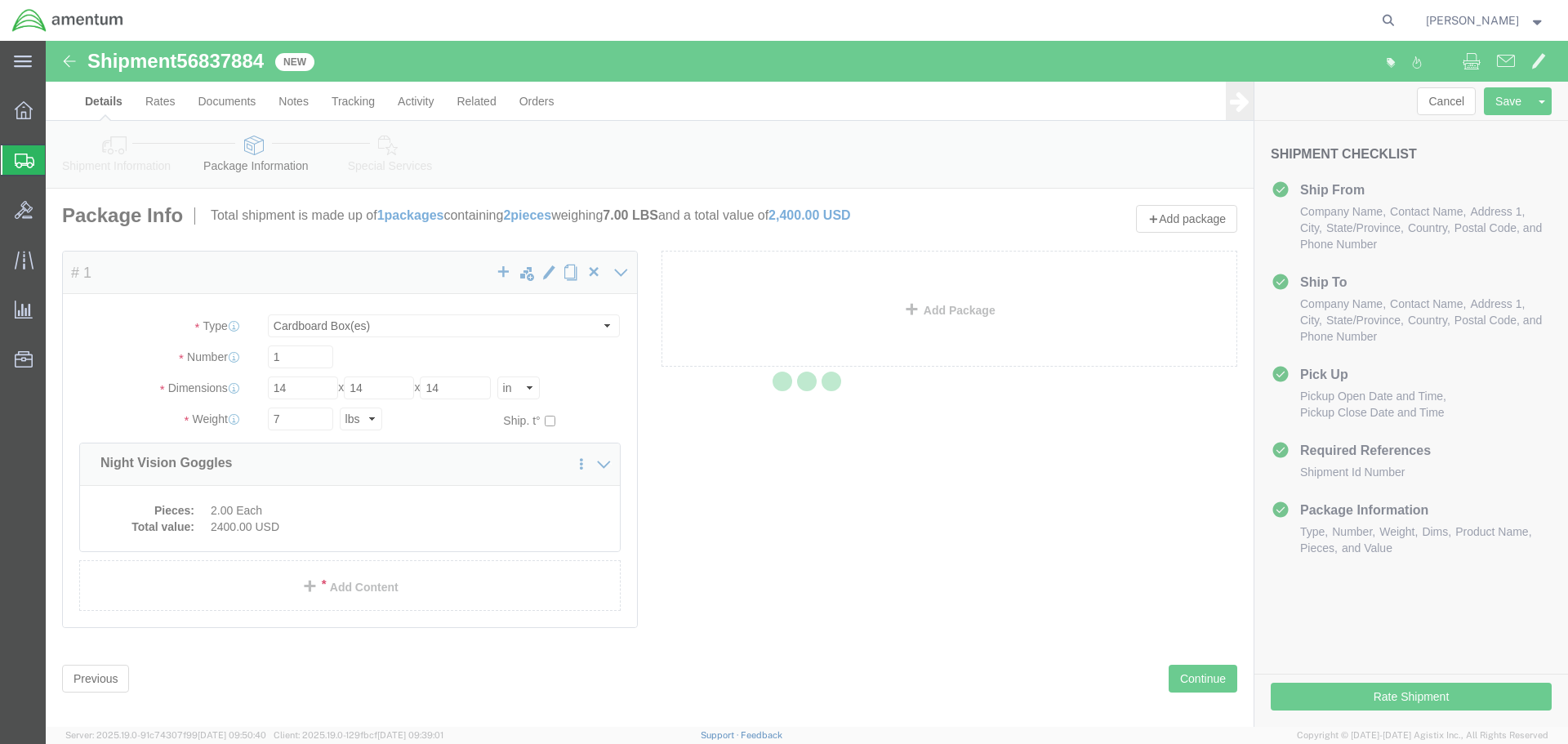
select select
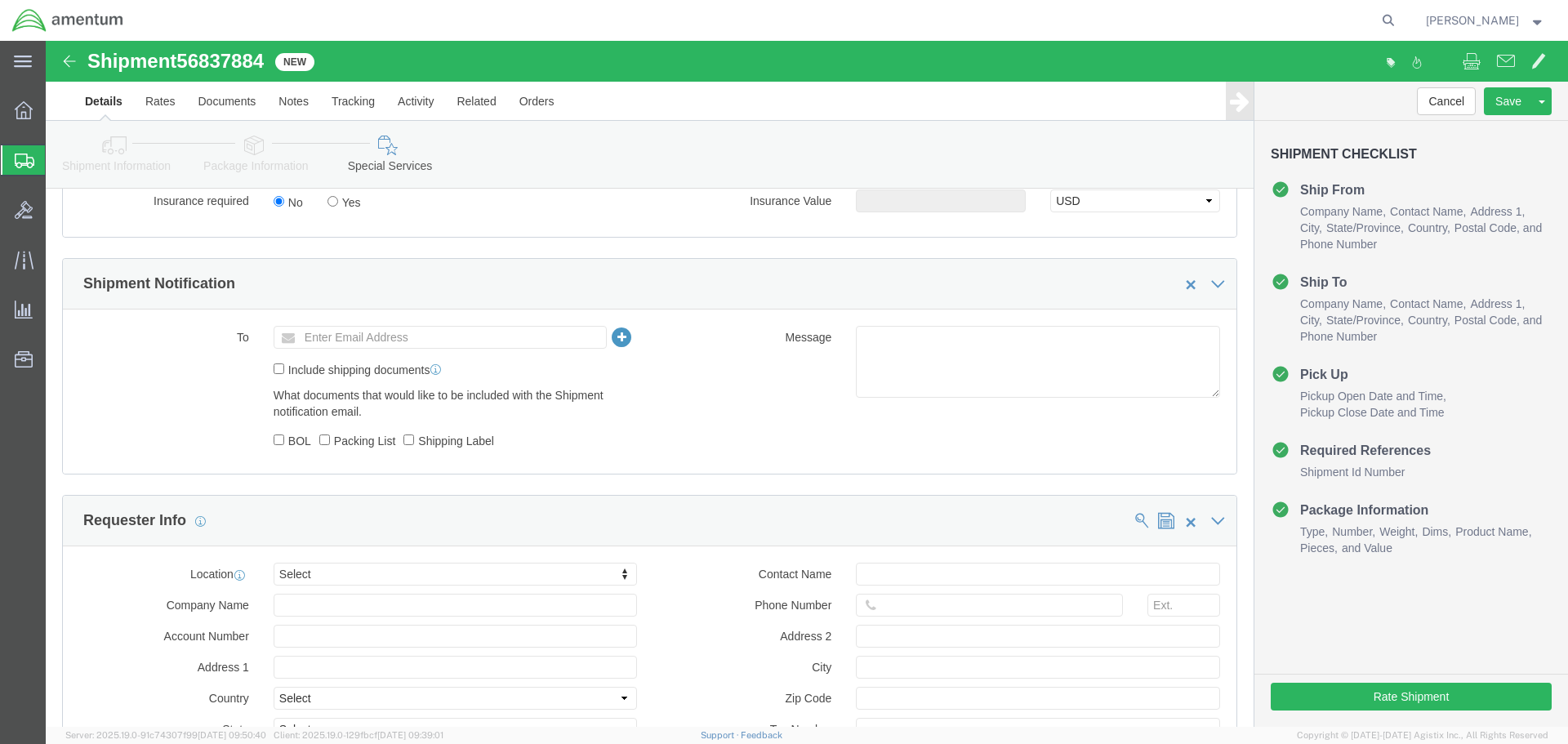
scroll to position [1062, 0]
click input "text"
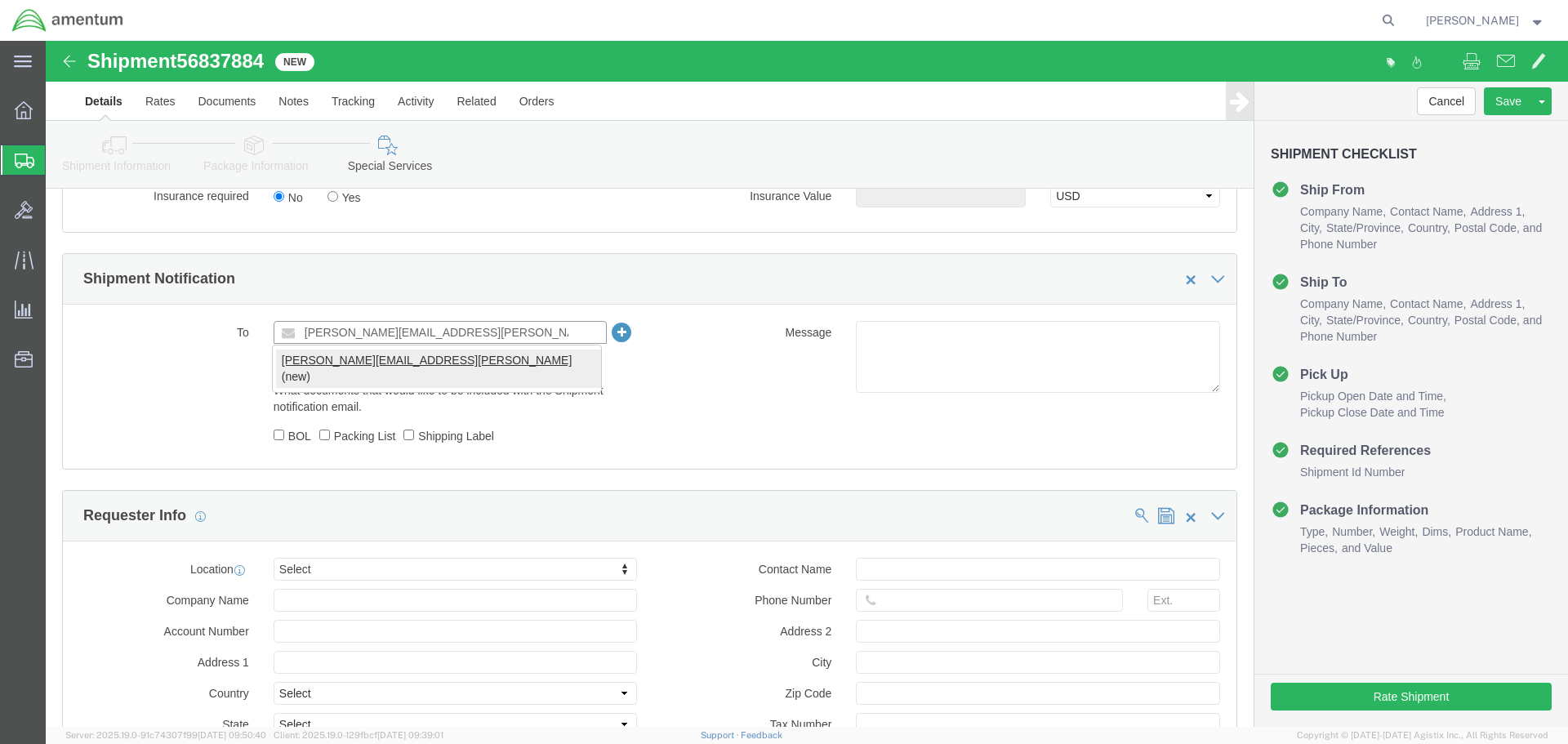
type input "[PERSON_NAME][EMAIL_ADDRESS][PERSON_NAME][DOMAIN_NAME]"
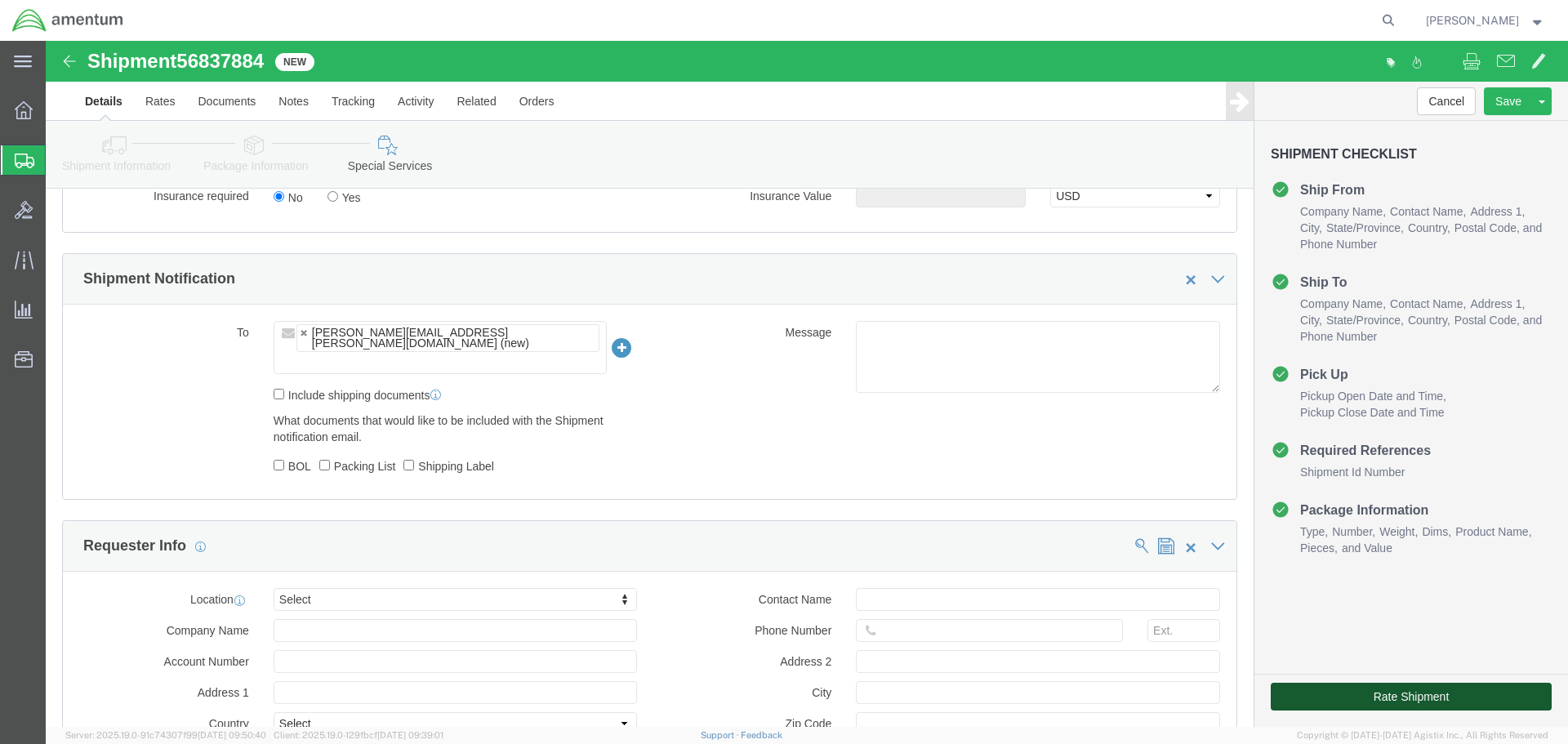
click button "Rate Shipment"
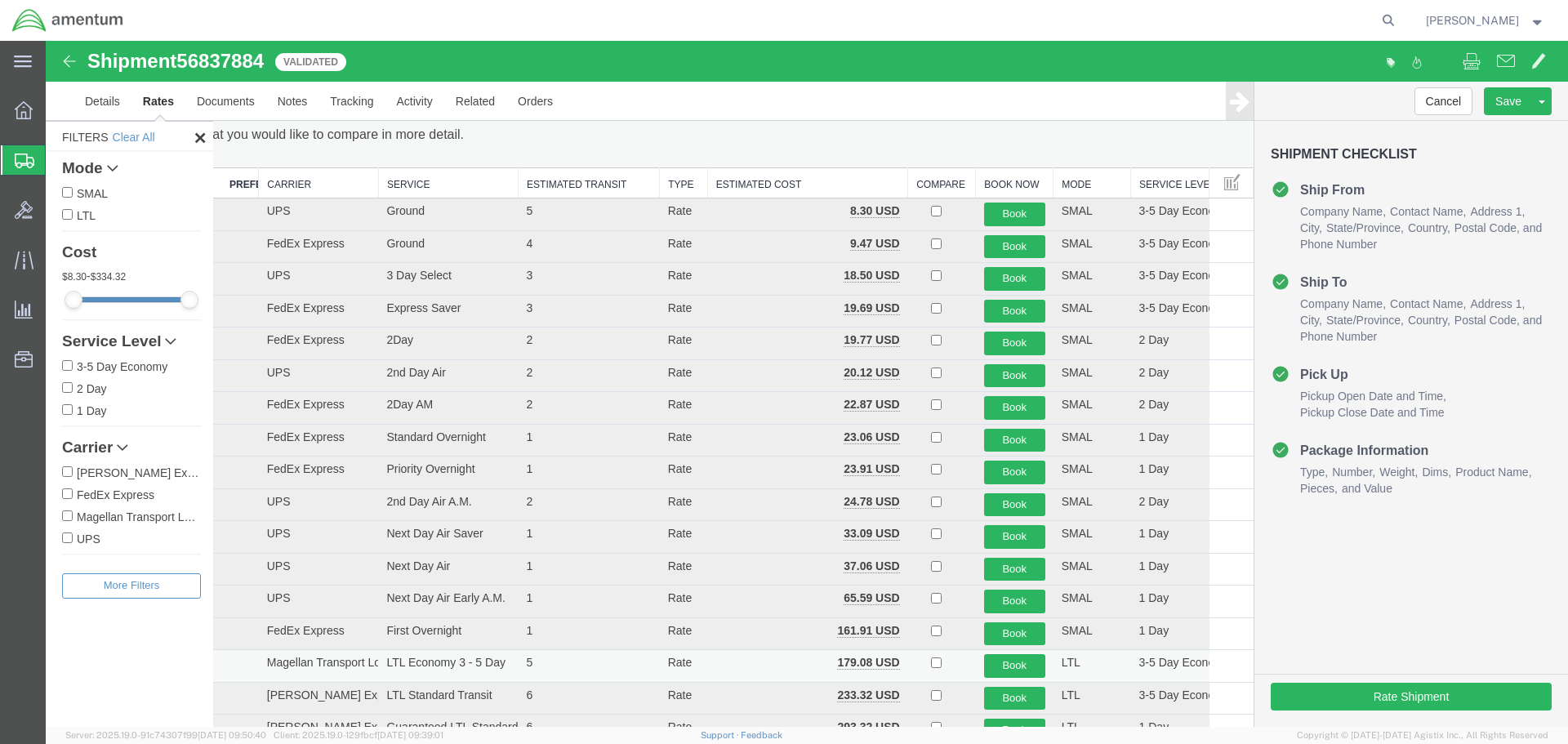
scroll to position [0, 0]
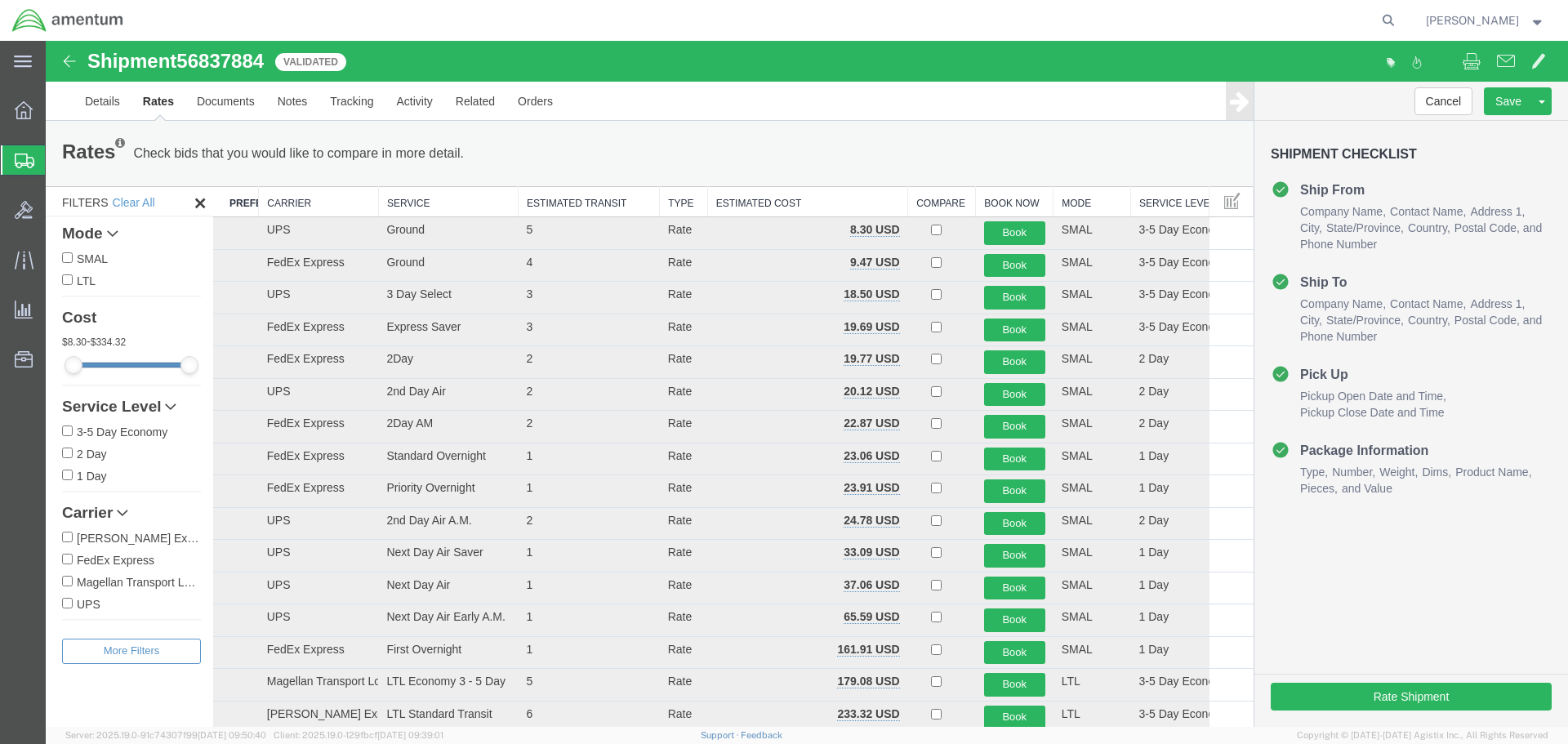
click at [120, 561] on label "FedEx Express" at bounding box center [131, 559] width 139 height 18
click at [73, 561] on input "FedEx Express" at bounding box center [67, 559] width 10 height 10
checkbox input "true"
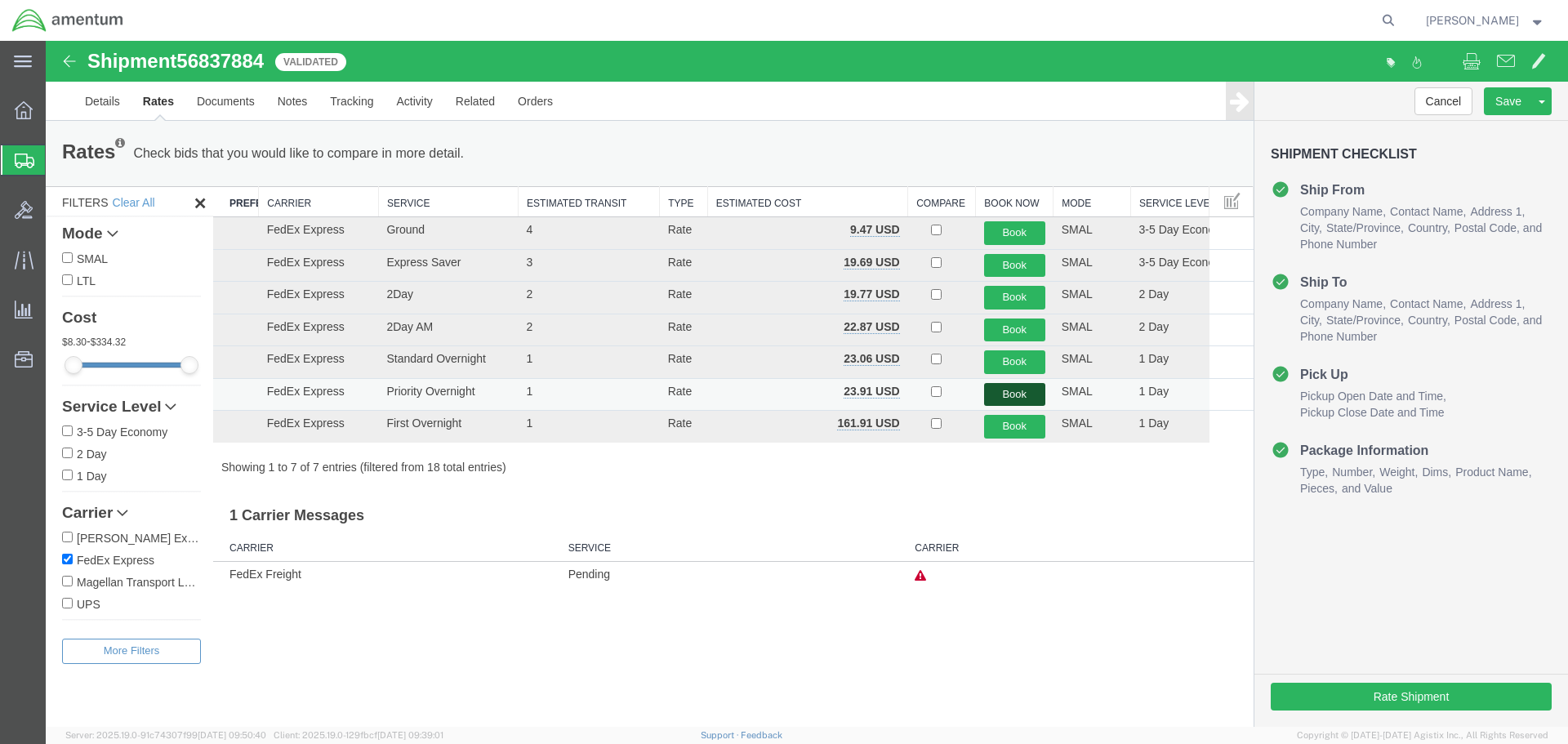
click at [1011, 396] on button "Book" at bounding box center [1014, 395] width 61 height 24
